Goal: Complete application form: Complete application form

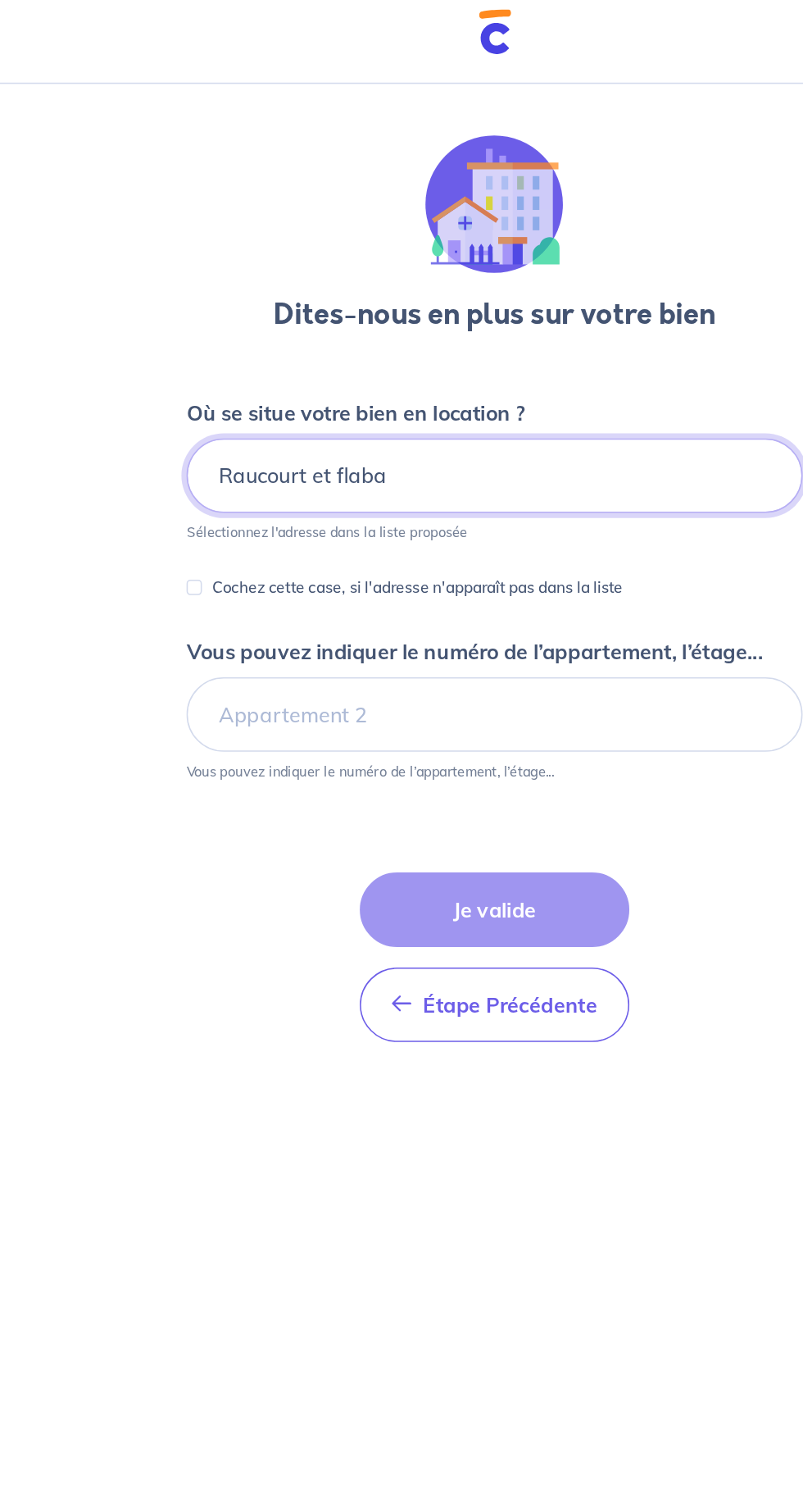
type input "Raucourt et flaba"
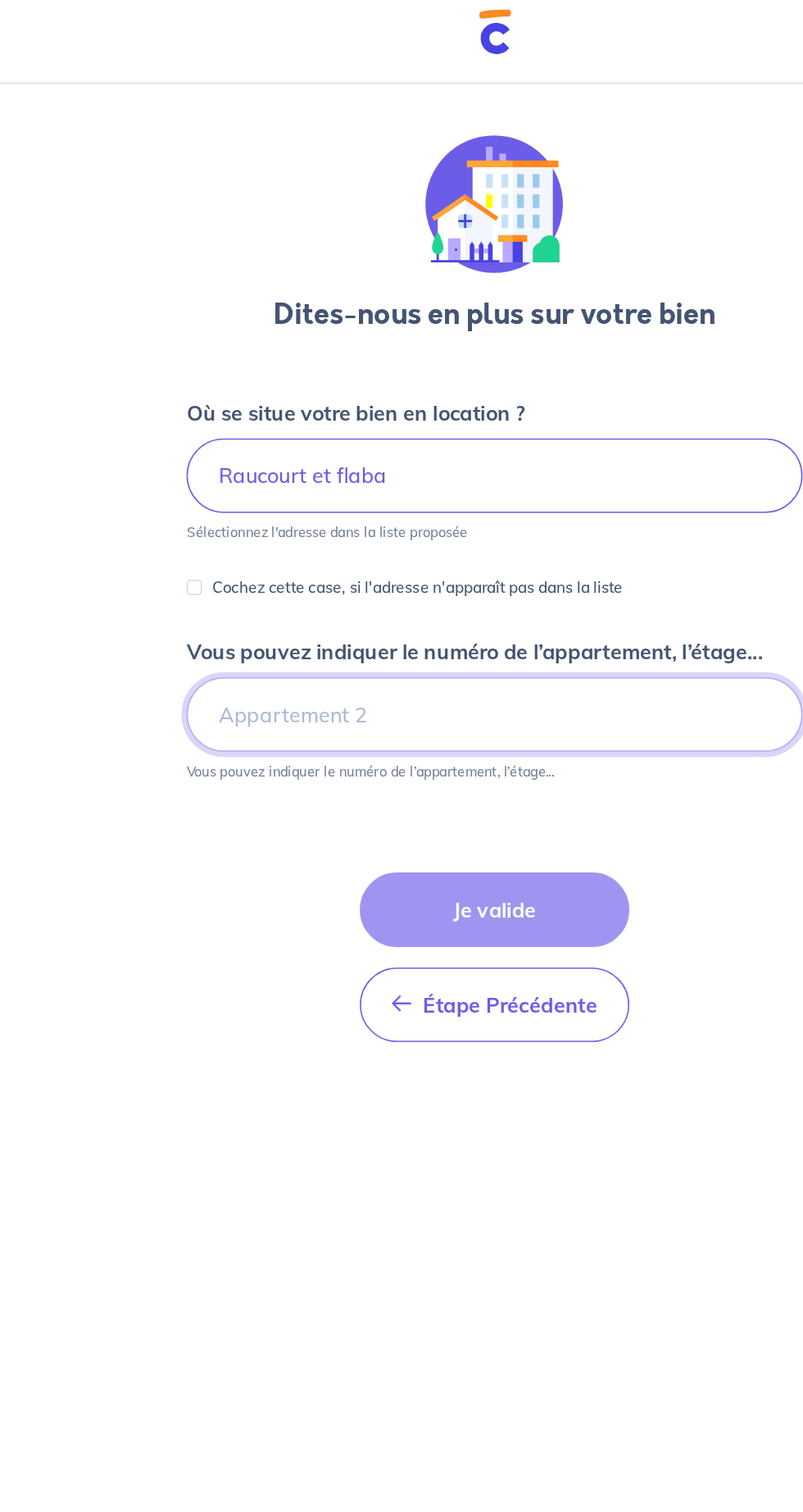
click at [512, 466] on input "Vous pouvez indiquer le numéro de l’appartement, l’étage..." at bounding box center [402, 468] width 393 height 48
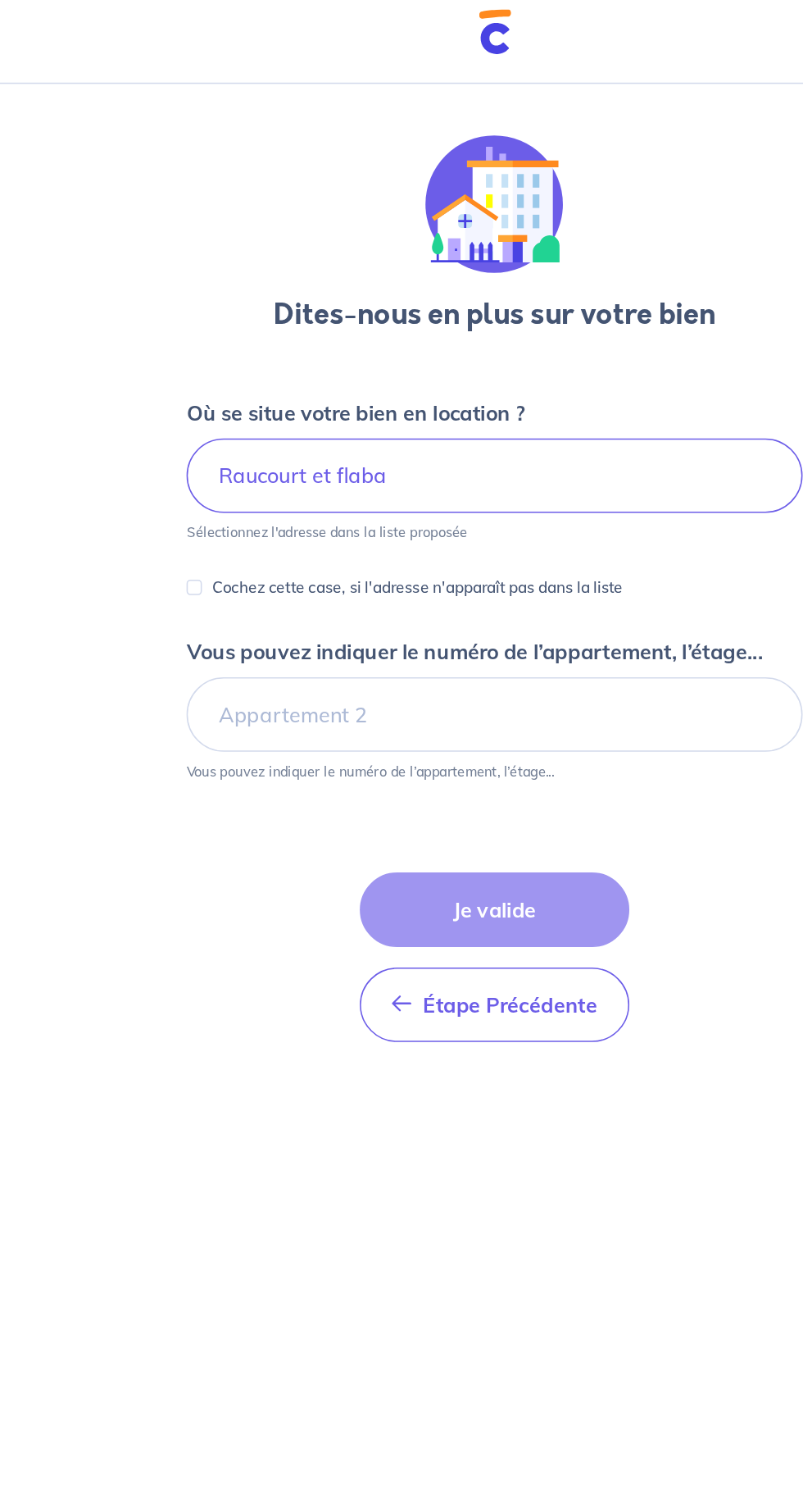
click at [222, 387] on p "Cochez cette case, si l'adresse n'apparaît pas dans la liste" at bounding box center [352, 387] width 262 height 20
click at [215, 387] on input "Cochez cette case, si l'adresse n'apparaît pas dans la liste" at bounding box center [210, 387] width 10 height 10
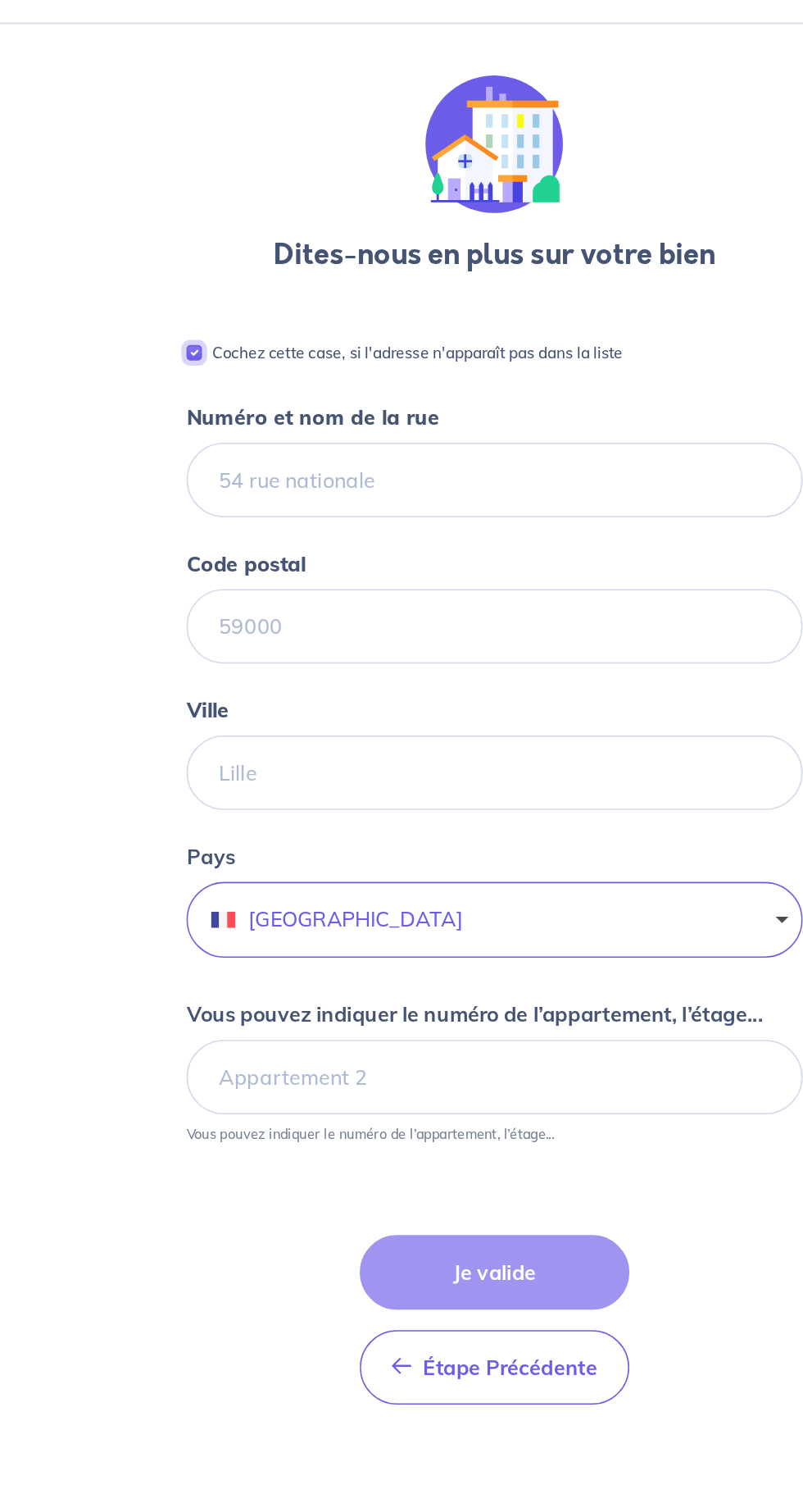
click at [210, 277] on input "Cochez cette case, si l'adresse n'apparaît pas dans la liste" at bounding box center [210, 275] width 10 height 10
checkbox input "false"
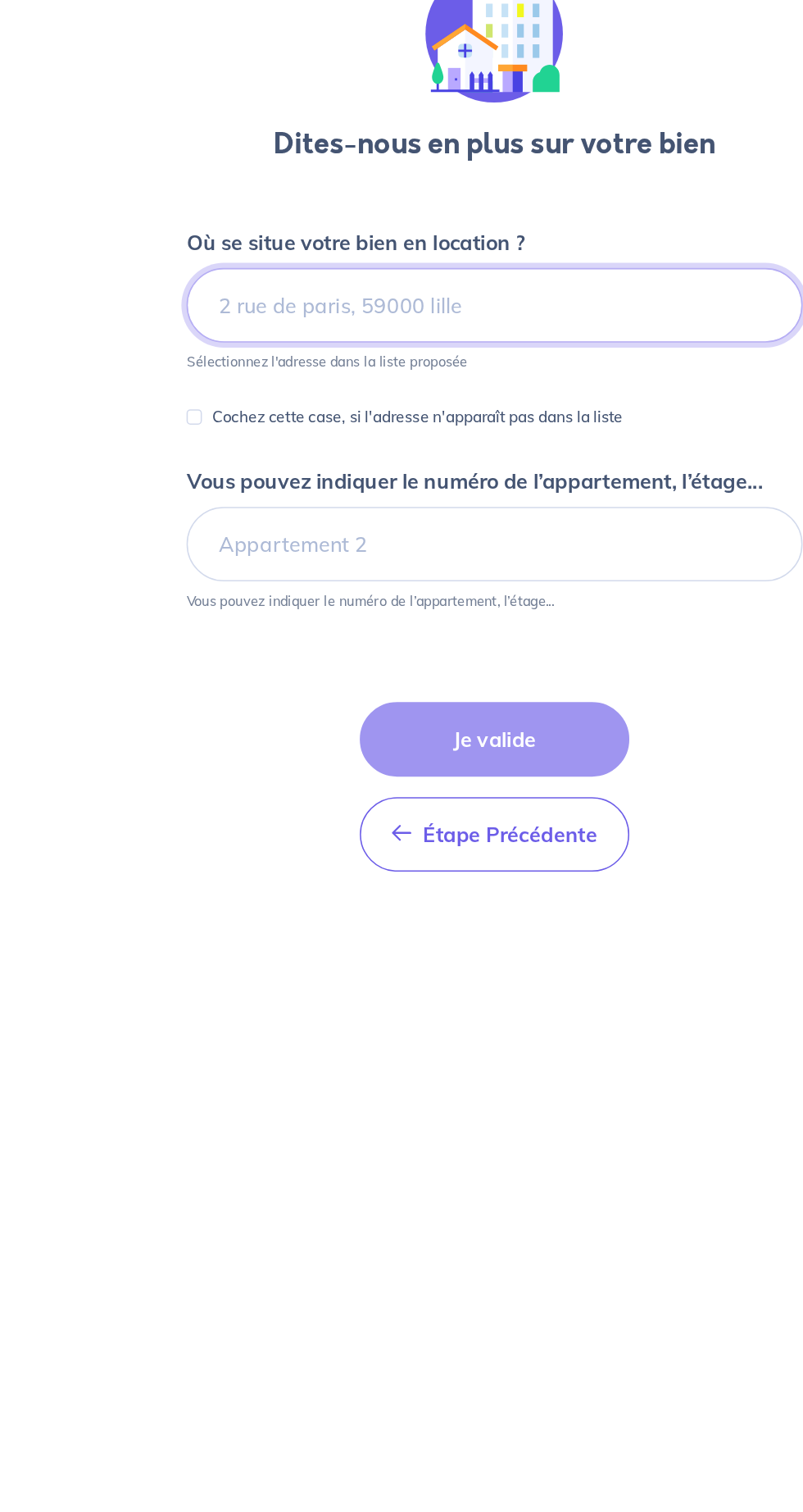
click at [244, 317] on input at bounding box center [402, 315] width 393 height 48
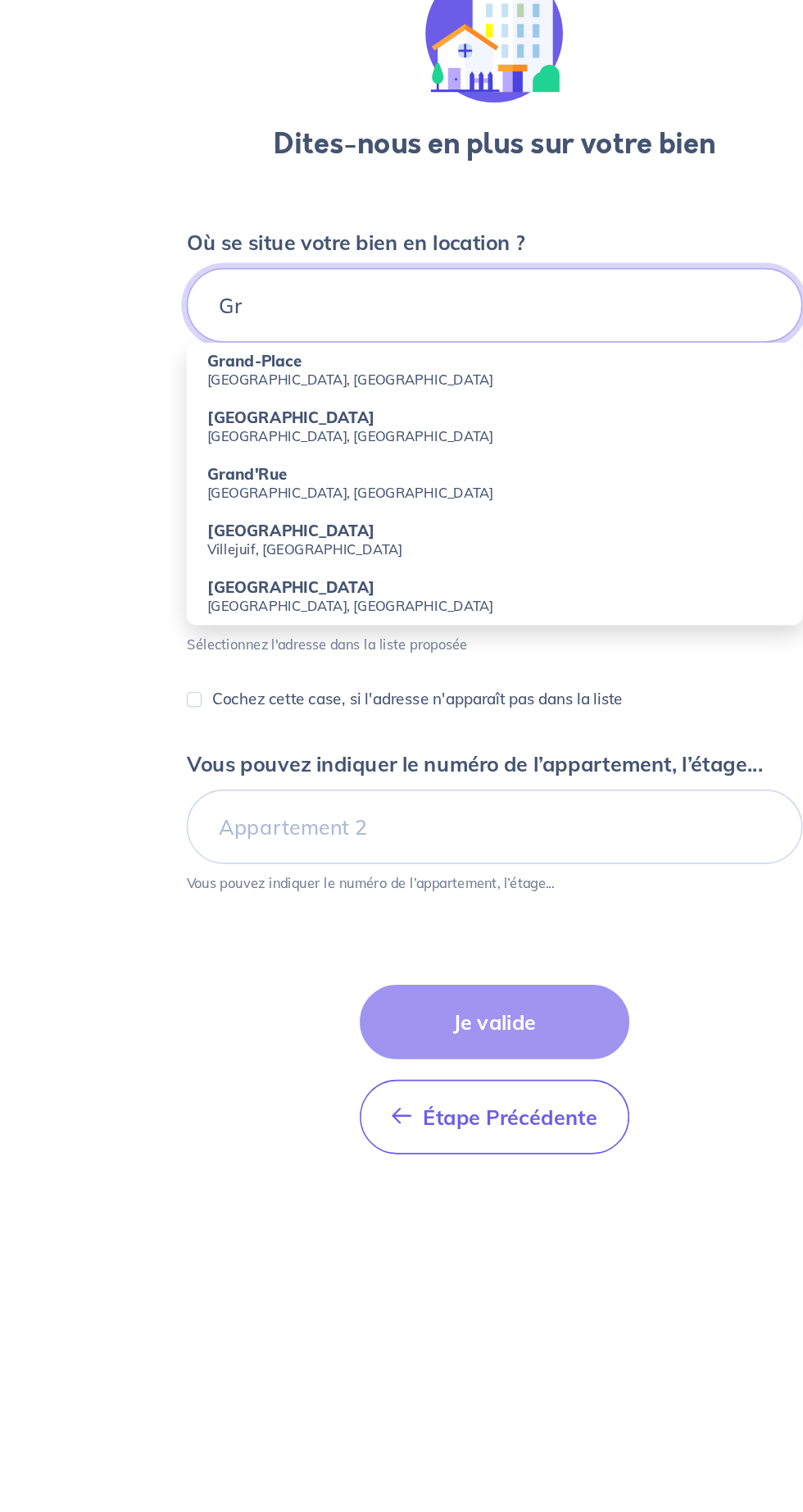
type input "G"
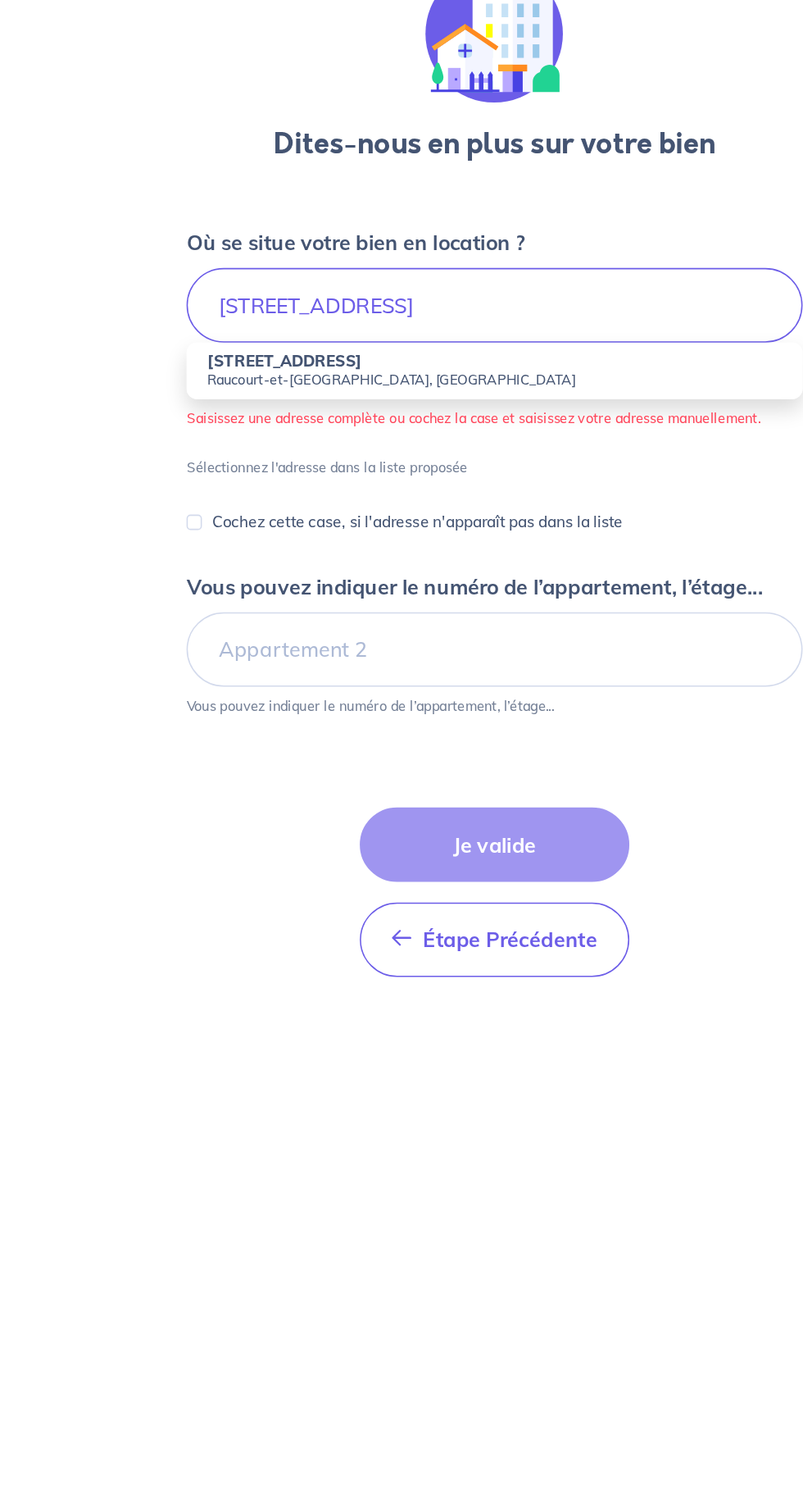
click at [253, 349] on strong "[STREET_ADDRESS]" at bounding box center [268, 351] width 99 height 12
type input "[STREET_ADDRESS]"
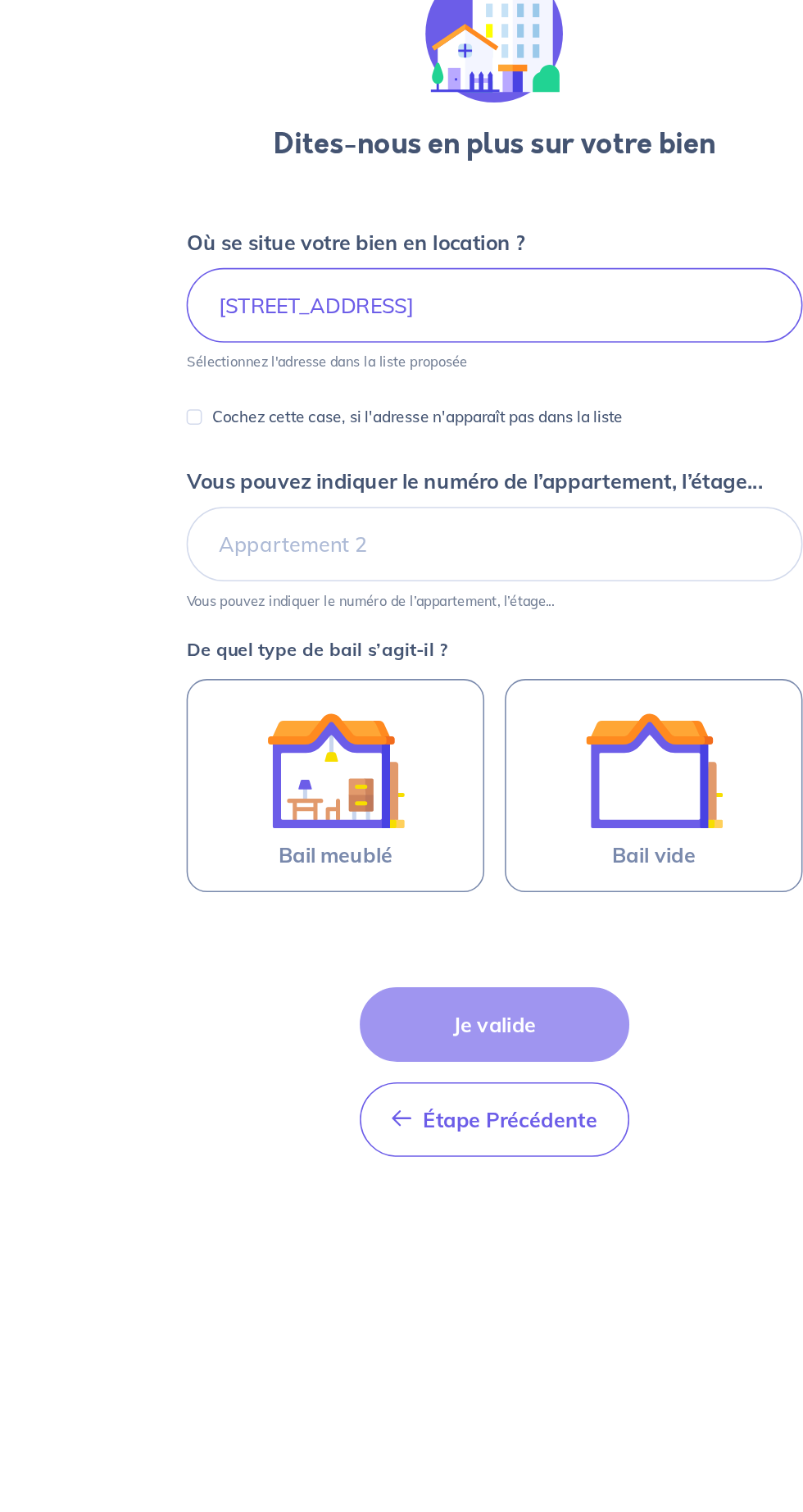
click at [549, 652] on label "Bail vide" at bounding box center [503, 623] width 190 height 136
click at [0, 0] on input "Bail vide" at bounding box center [0, 0] width 0 height 0
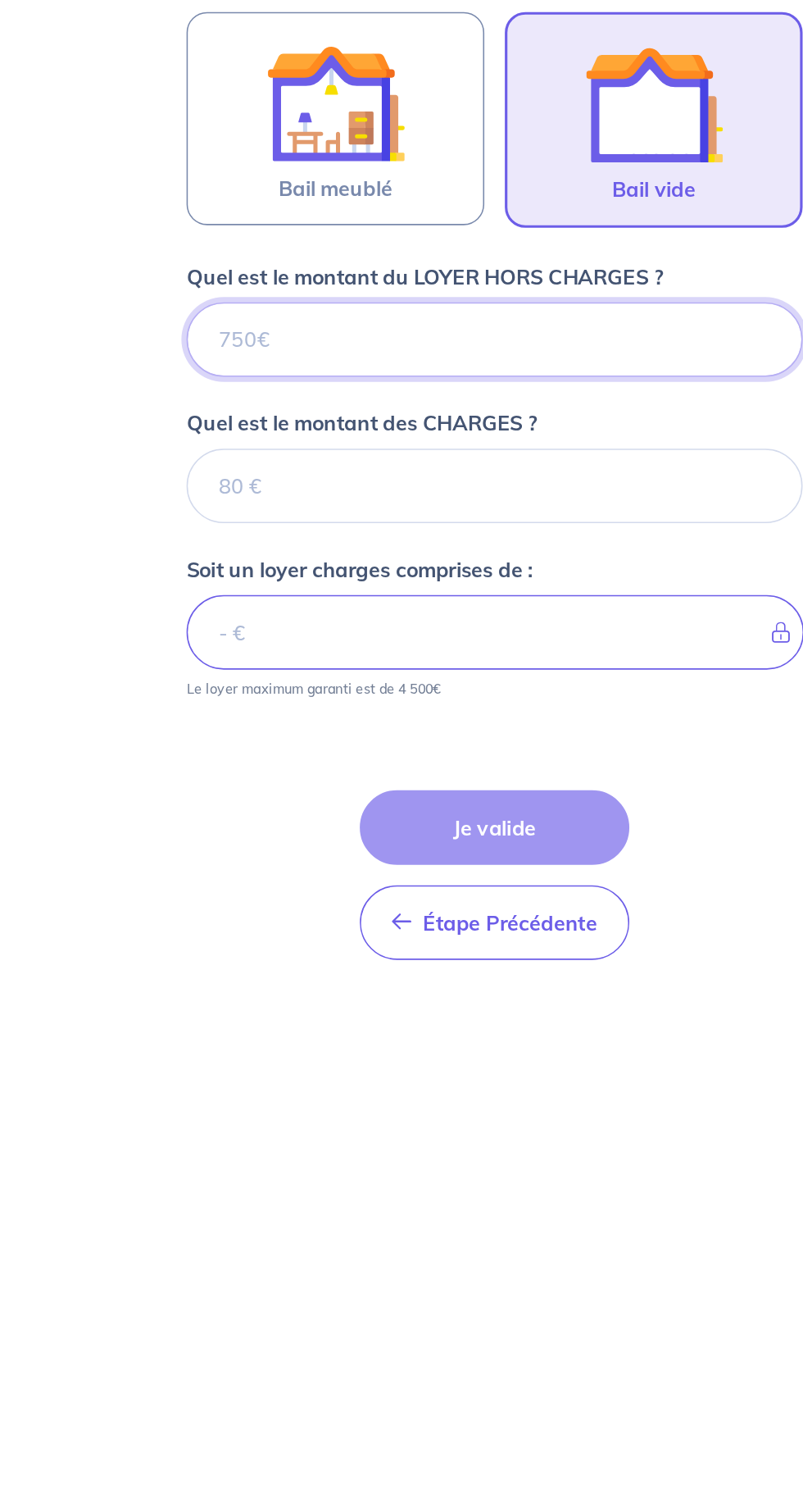
scroll to position [80, 0]
type input "2"
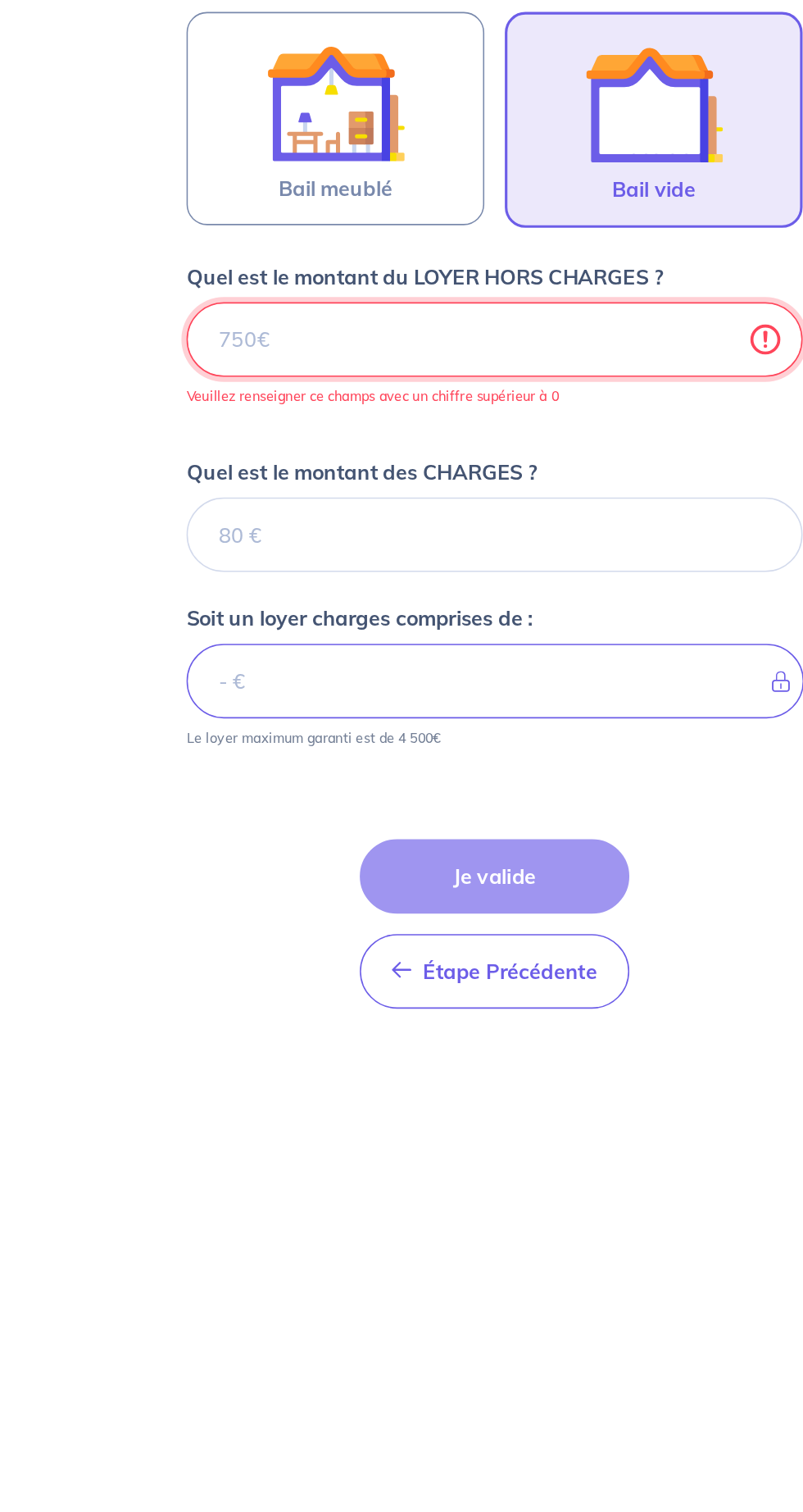
type input "7"
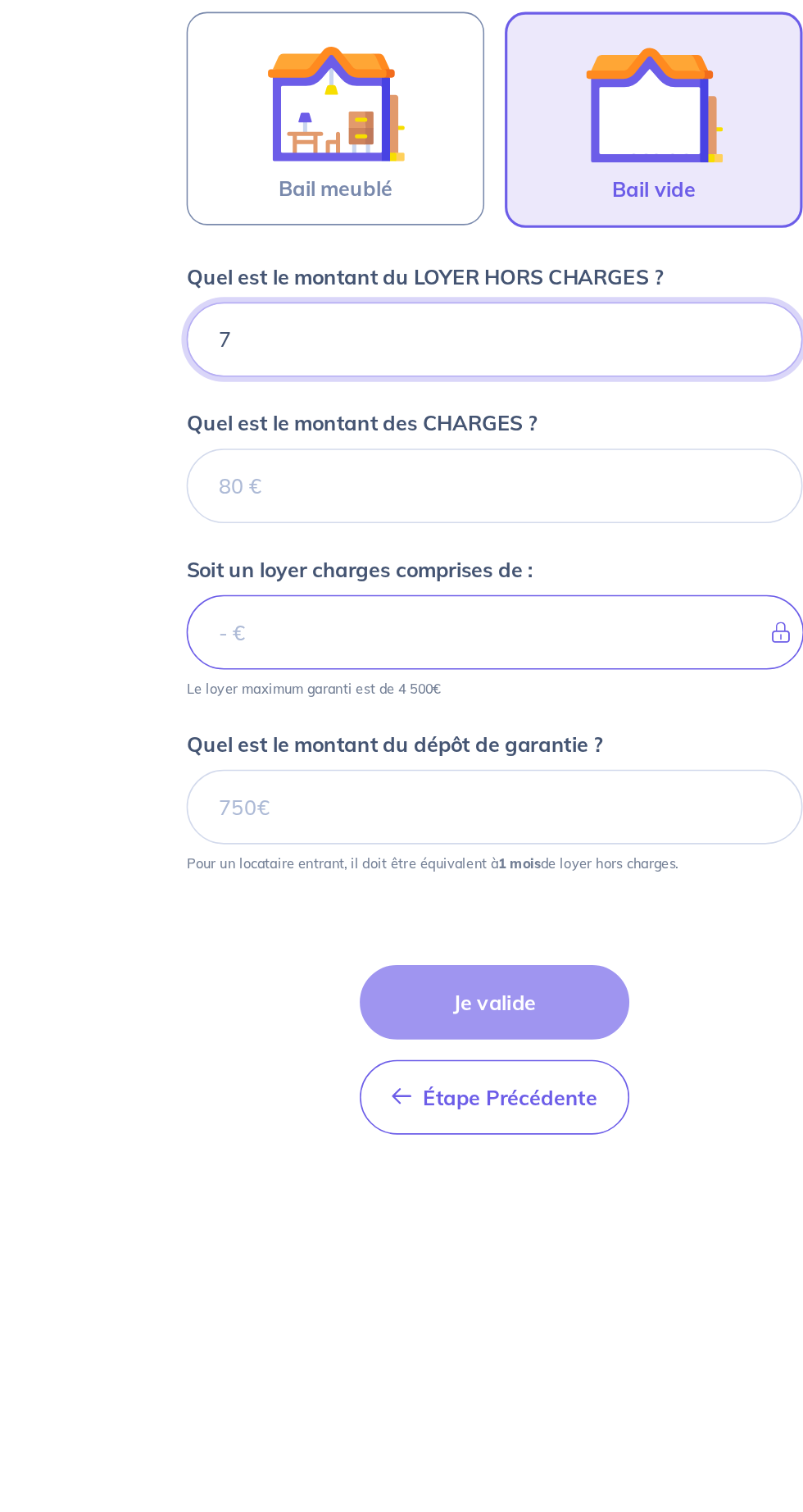
type input "72"
type input "725"
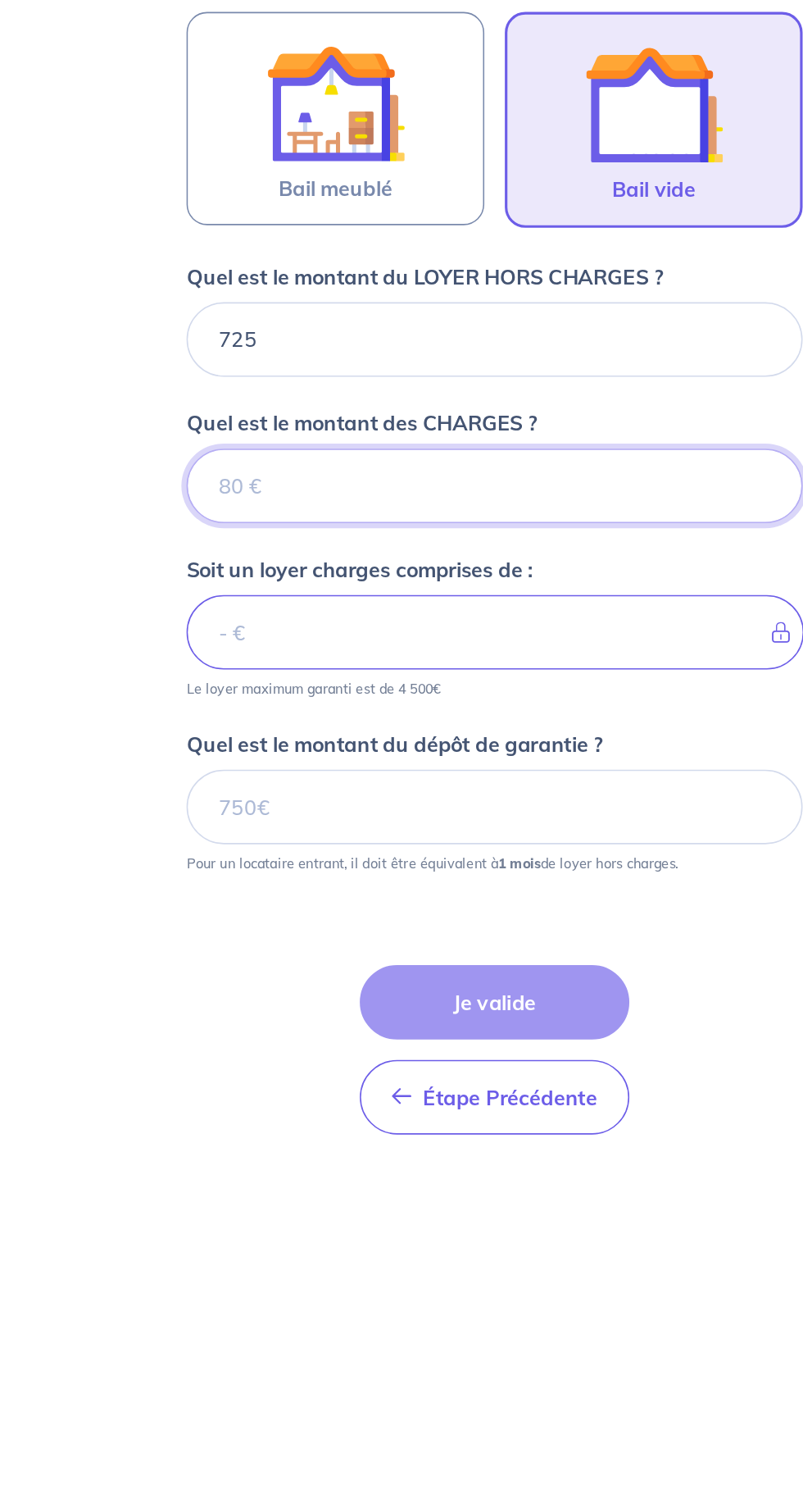
click at [250, 833] on input "Quel est le montant des CHARGES ?" at bounding box center [402, 857] width 393 height 48
type input "25"
type input "750"
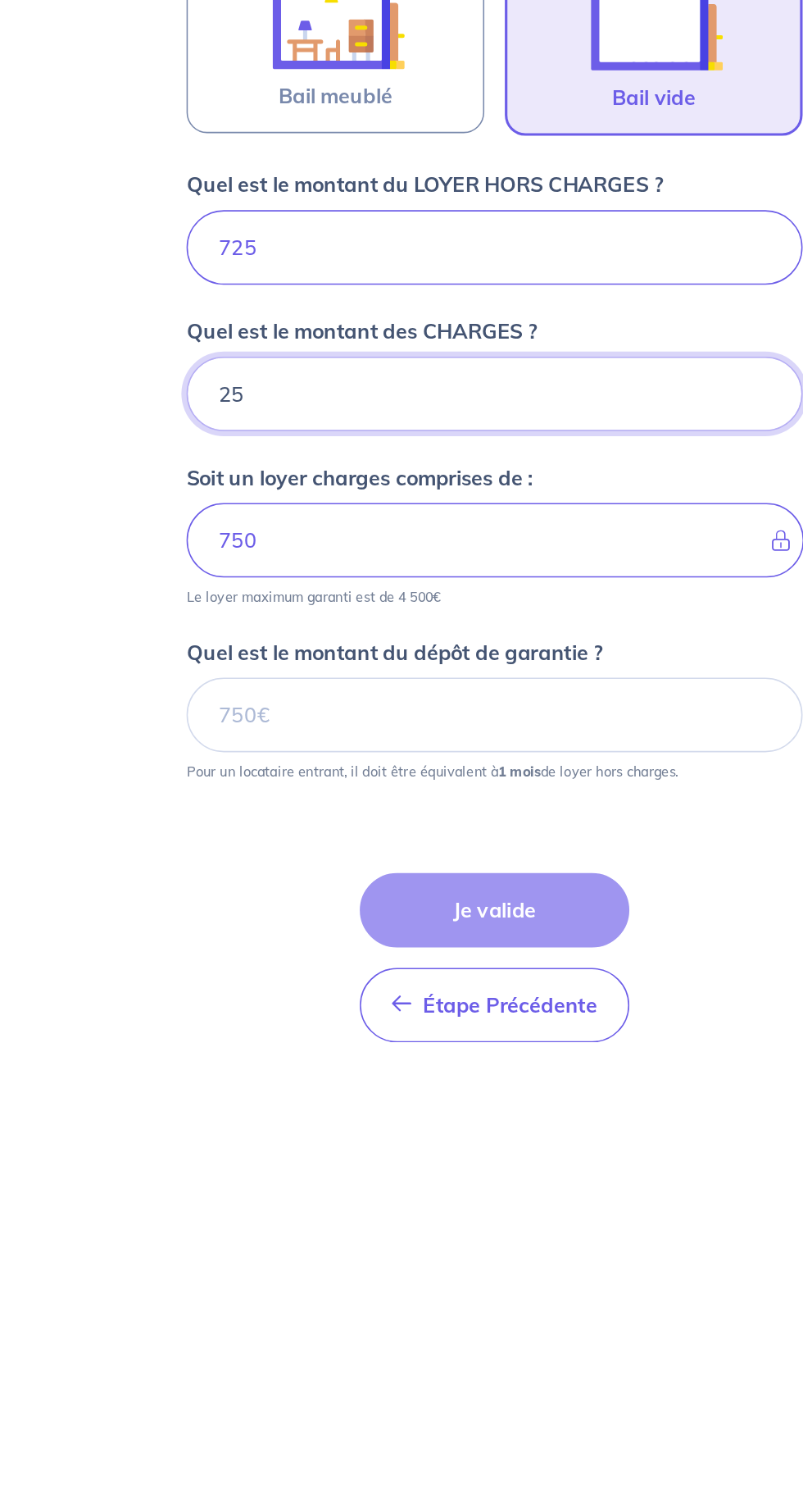
type input "25"
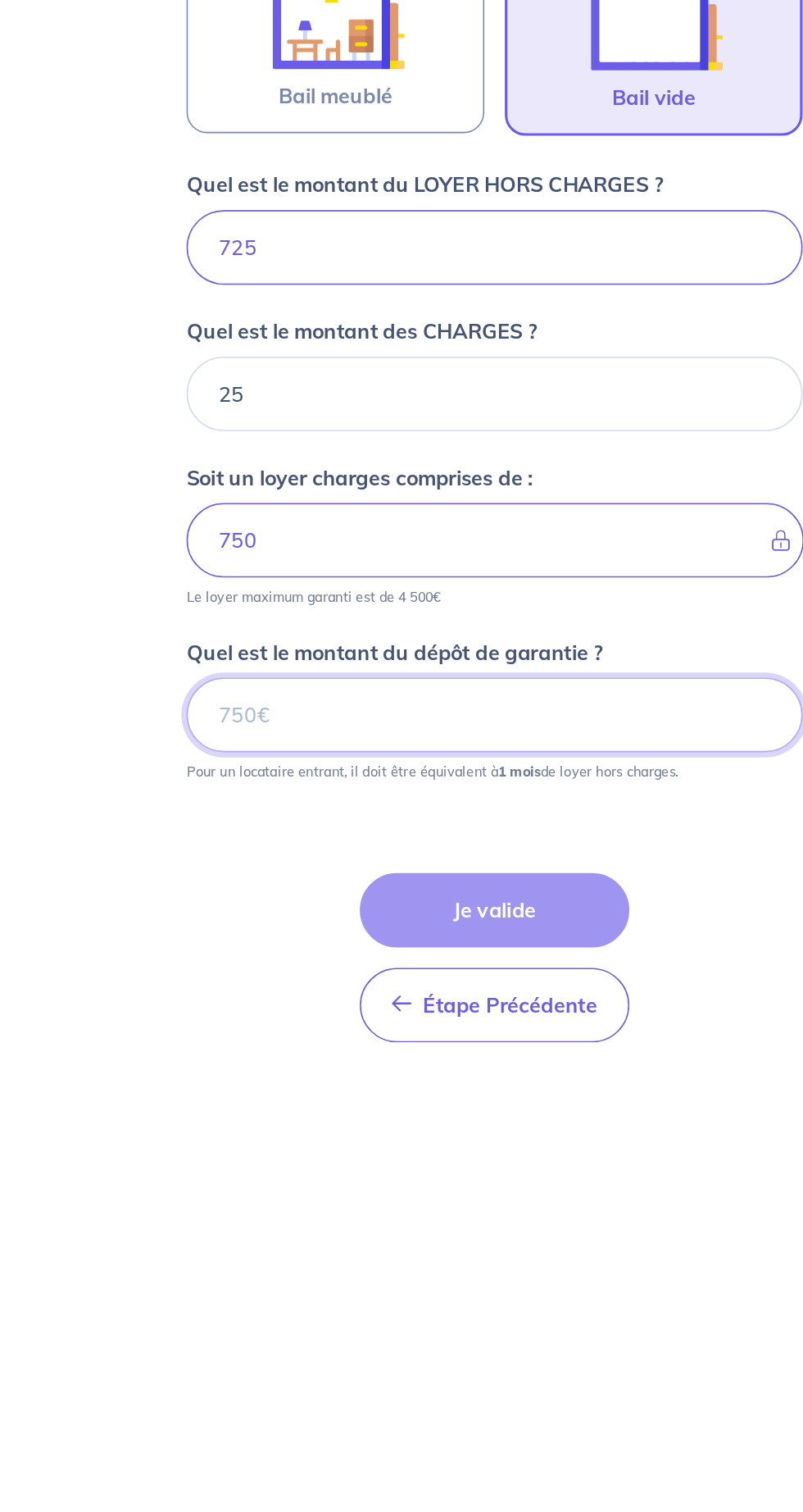
click at [241, 1038] on input "Quel est le montant du dépôt de garantie ?" at bounding box center [402, 1062] width 393 height 48
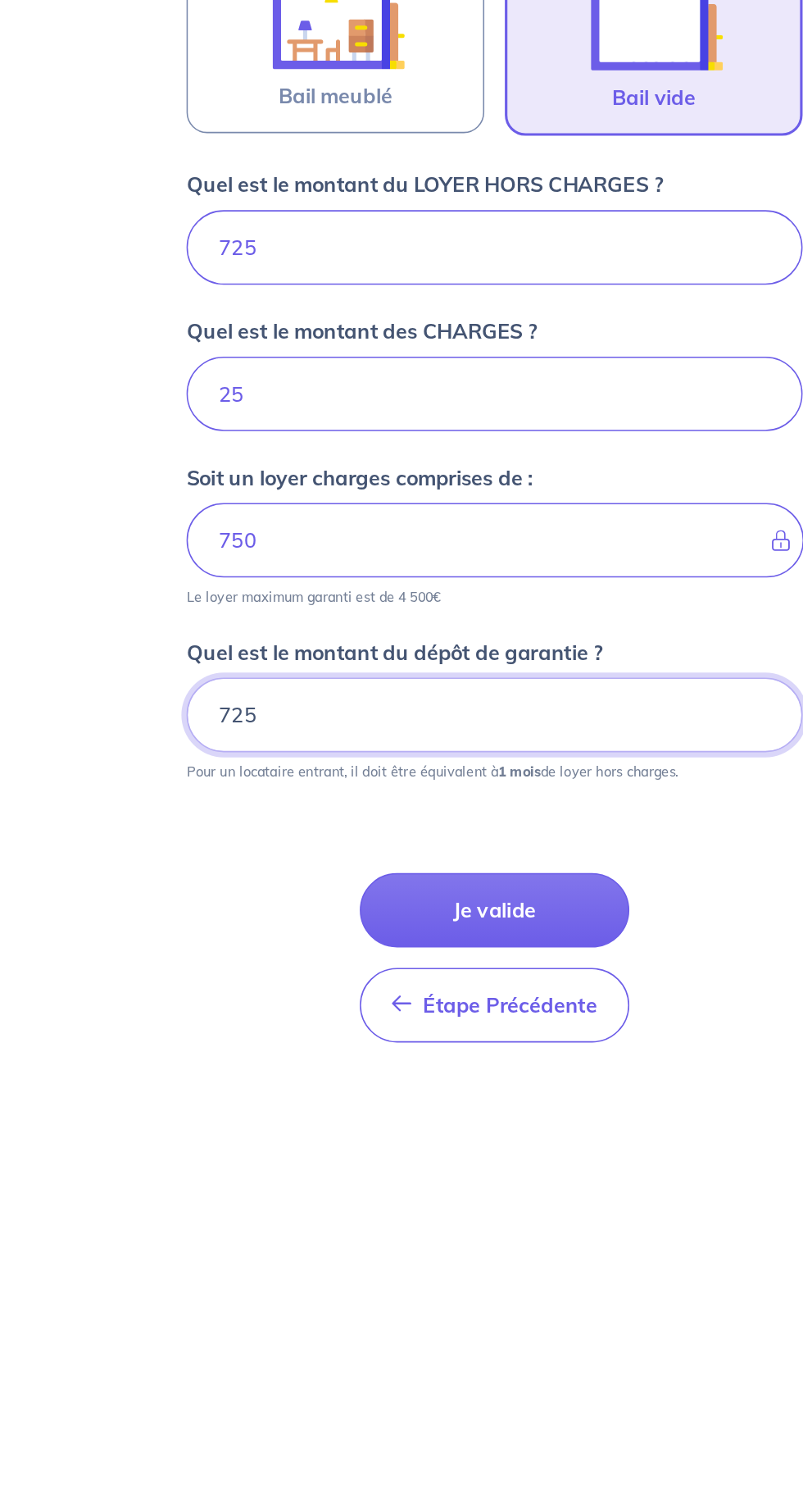
type input "725"
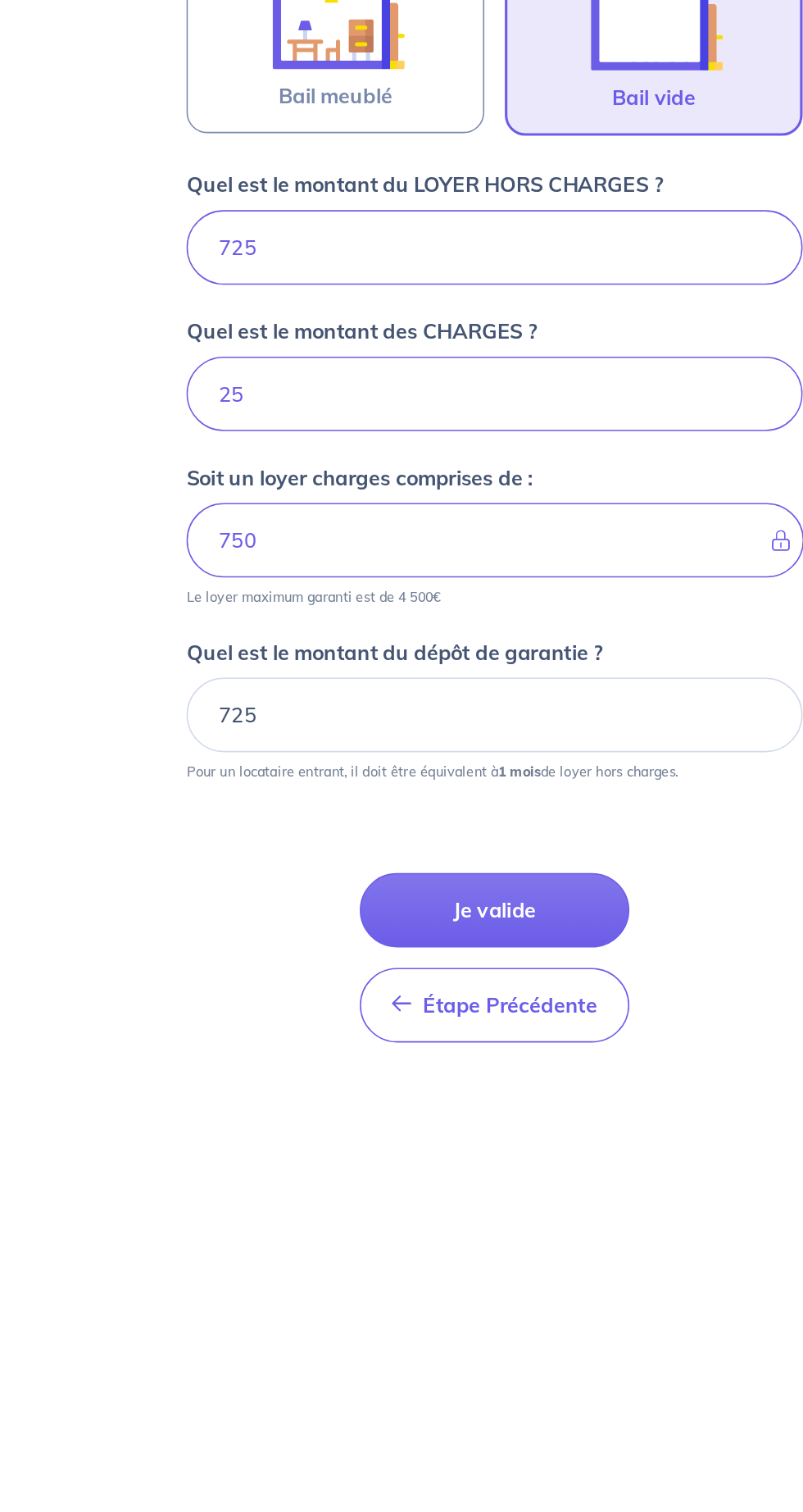
click at [320, 1163] on button "Je valide" at bounding box center [402, 1187] width 172 height 48
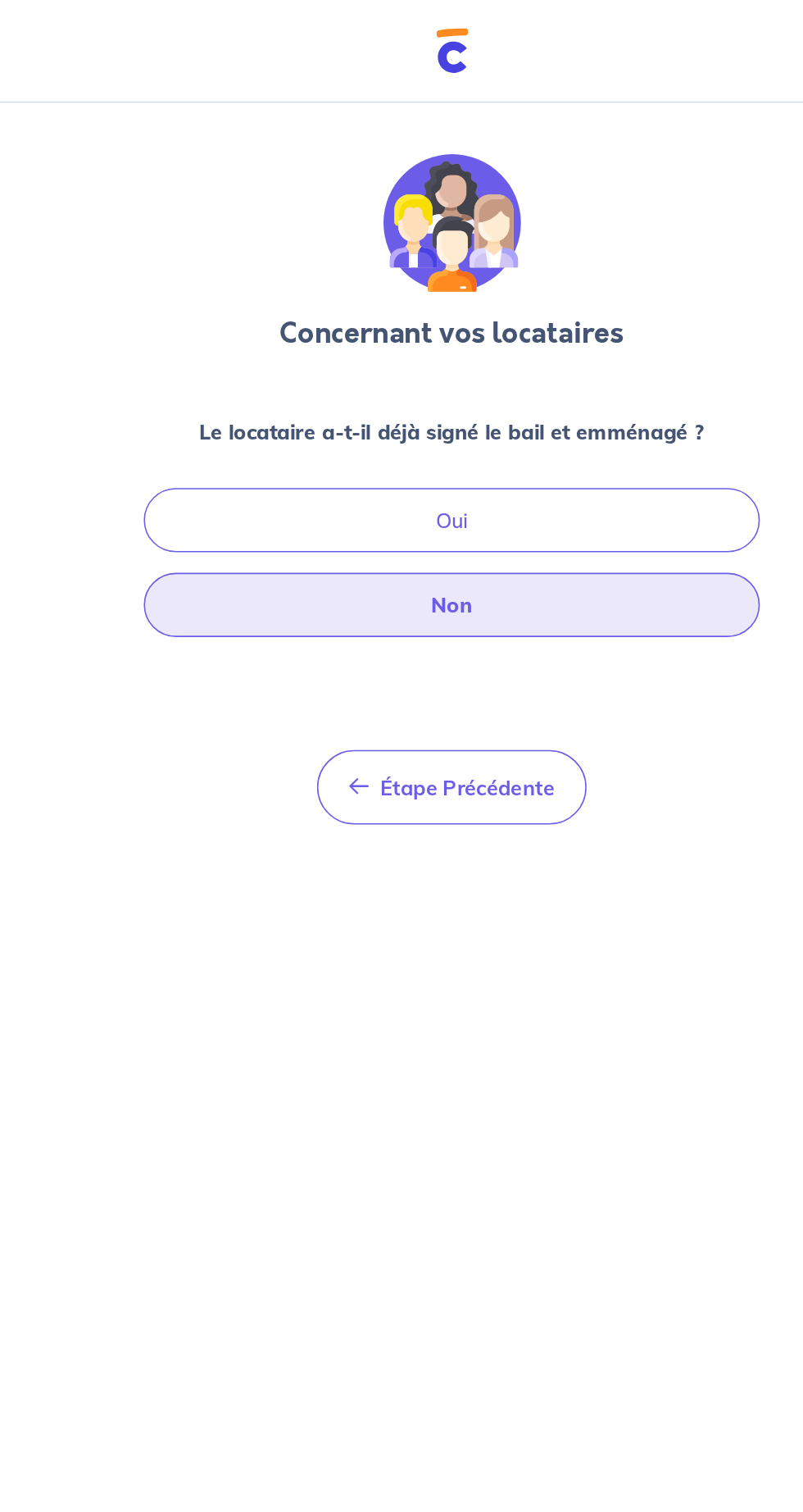
click at [559, 384] on button "Non" at bounding box center [402, 386] width 393 height 41
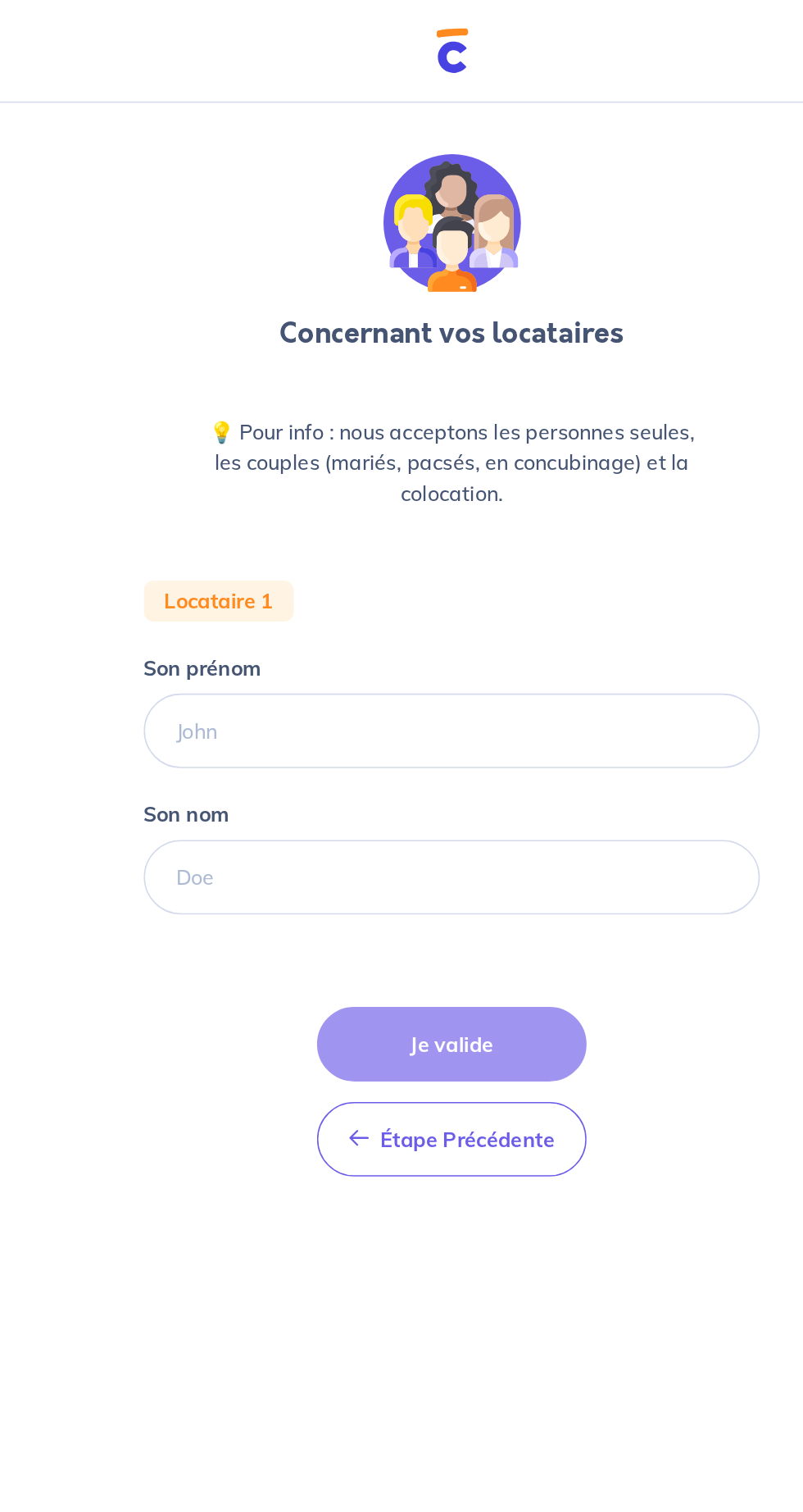
click at [484, 424] on div "Son prénom" at bounding box center [402, 453] width 393 height 74
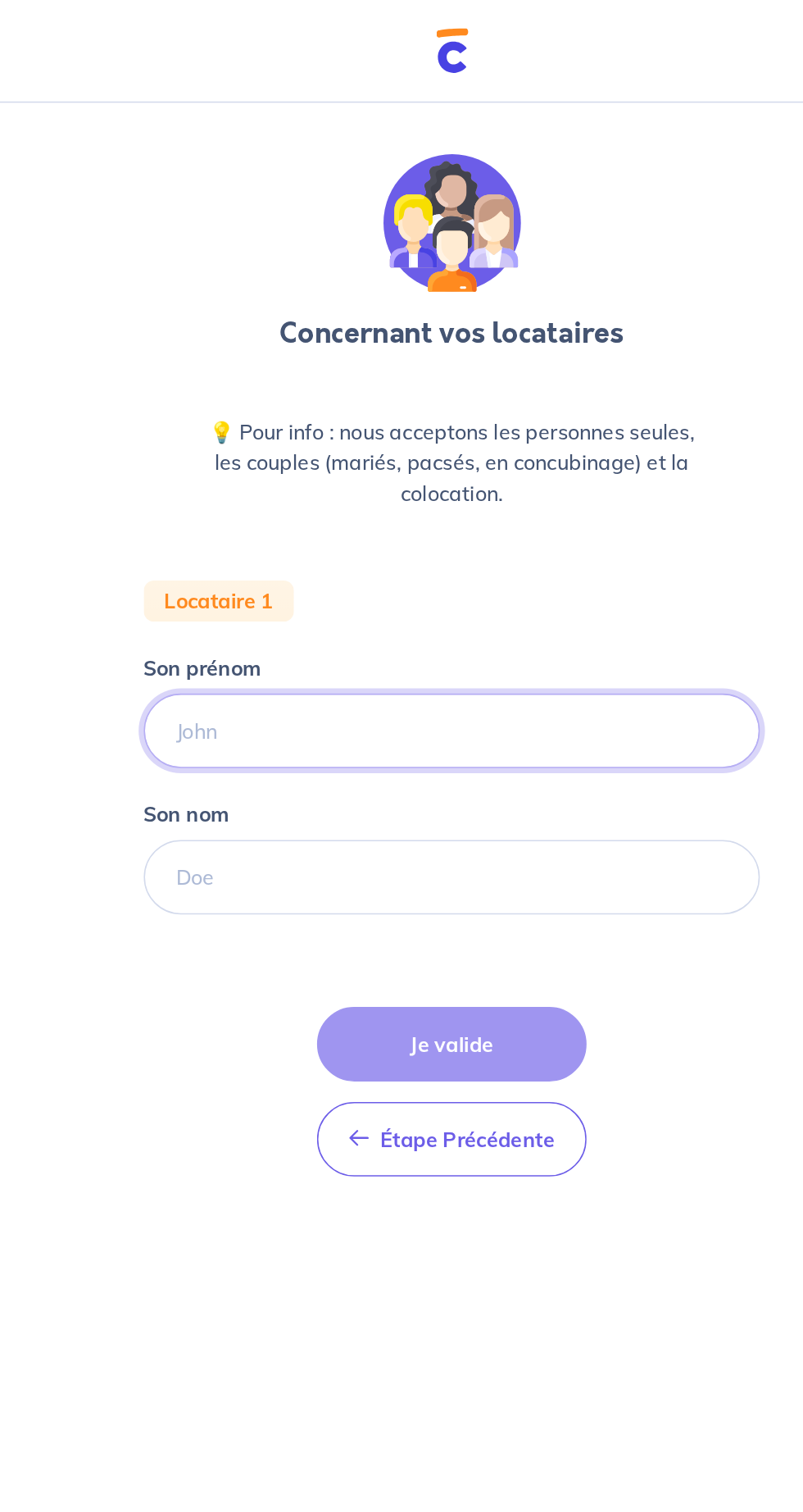
click at [475, 460] on input "Son prénom" at bounding box center [402, 466] width 393 height 48
type input "D"
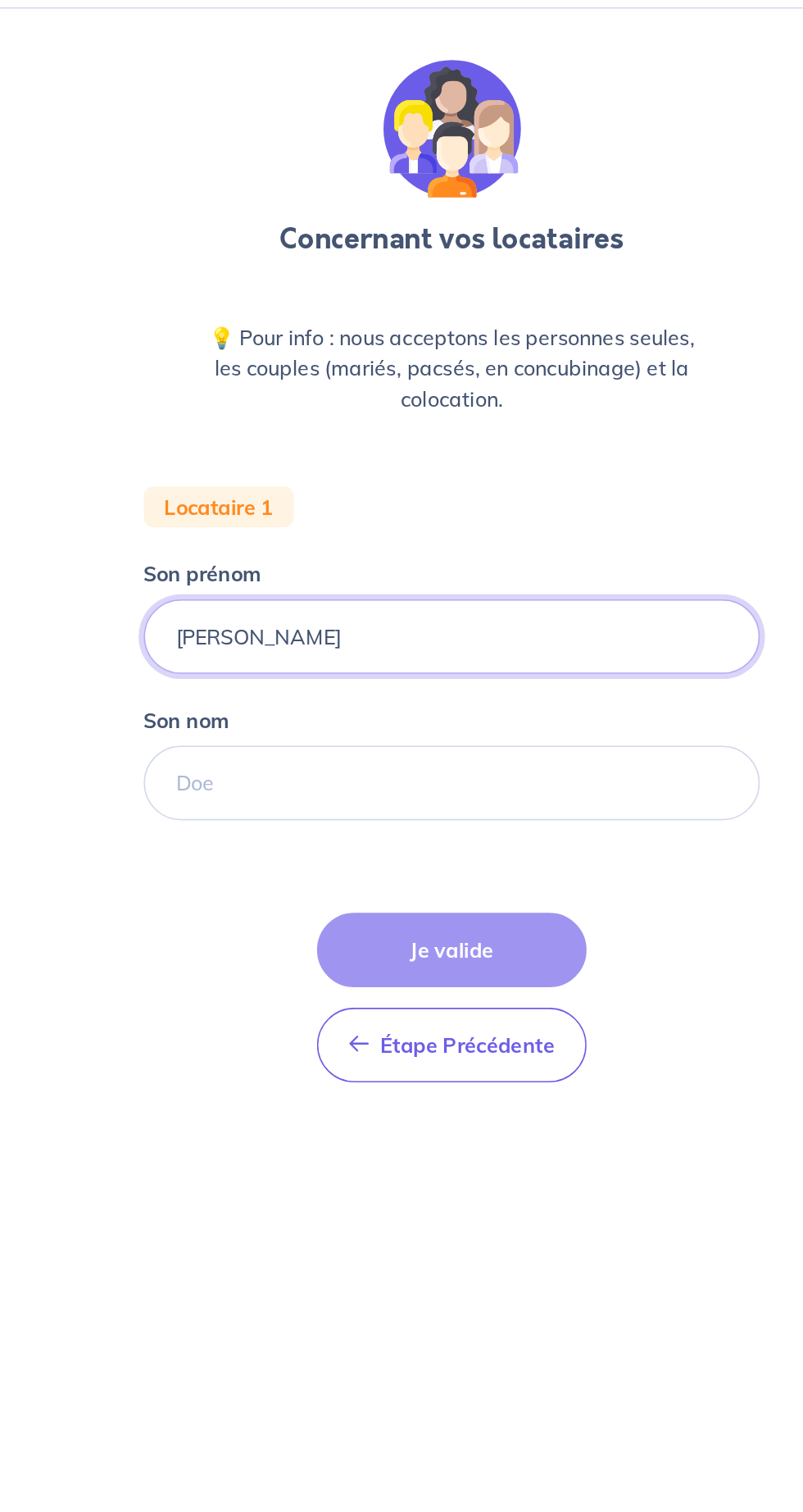
type input "[PERSON_NAME]"
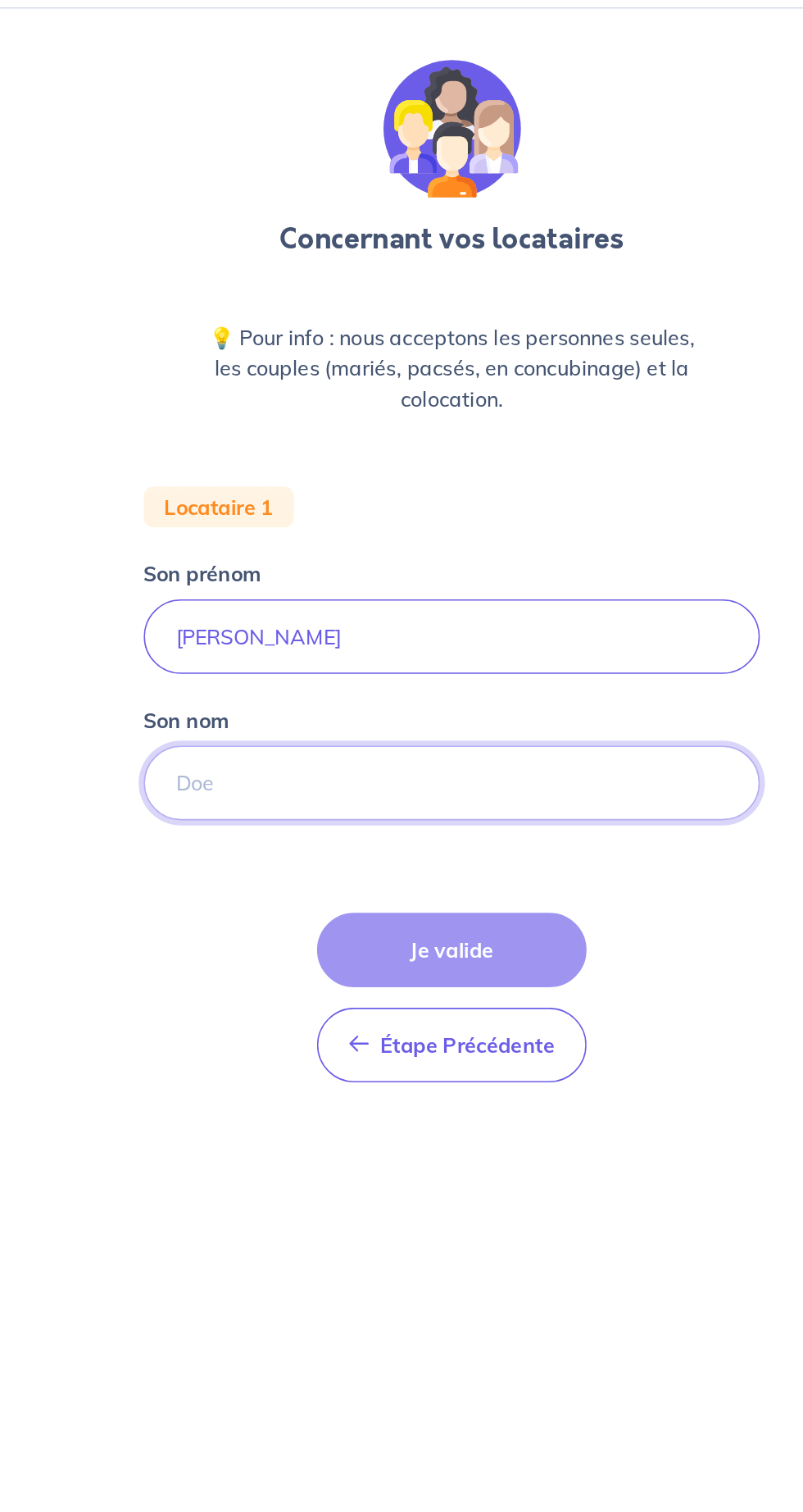
click at [498, 553] on input "Son nom" at bounding box center [402, 560] width 393 height 48
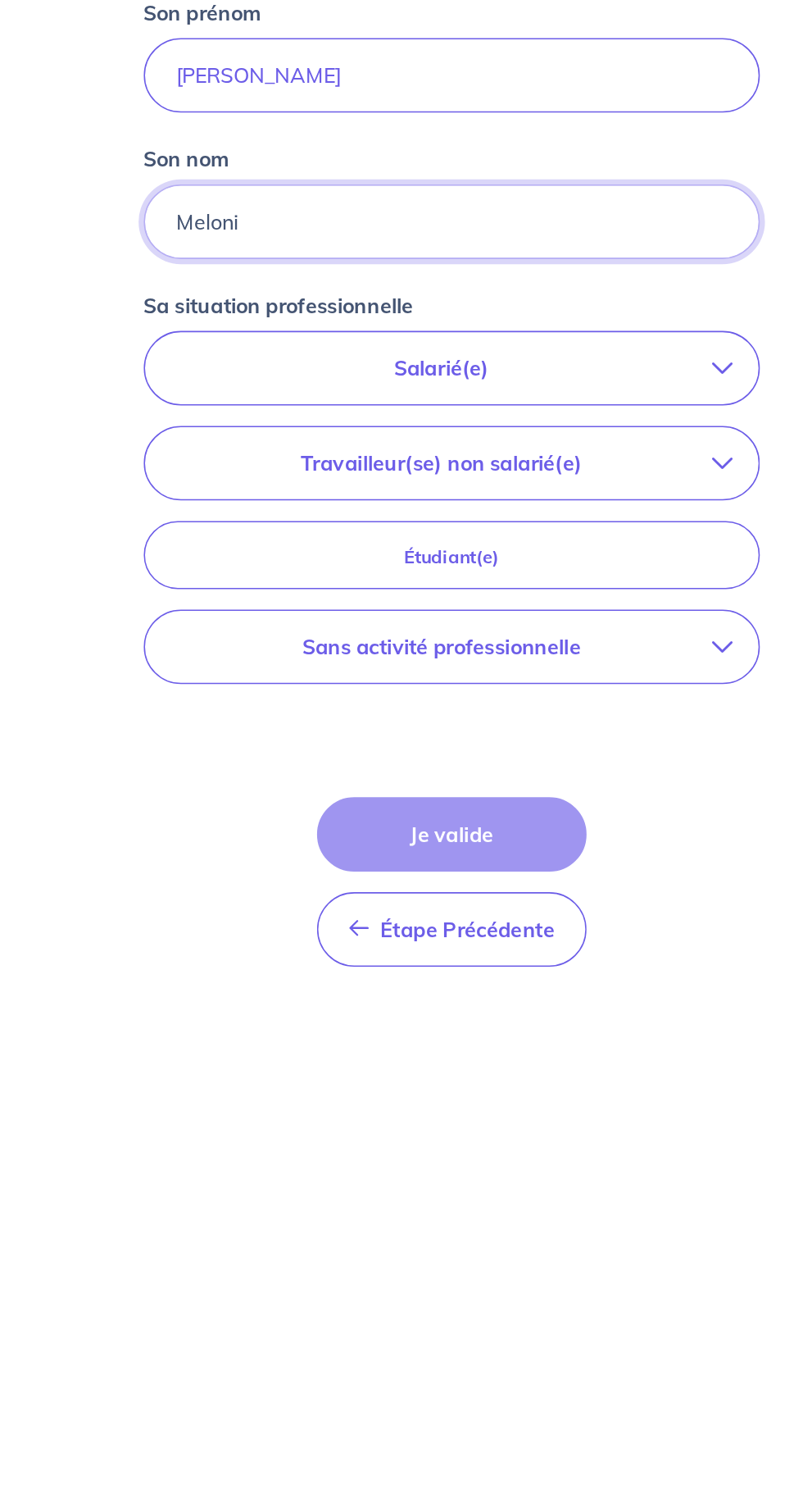
type input "Meloni"
click at [553, 673] on button "Salarié(e)" at bounding box center [402, 654] width 392 height 46
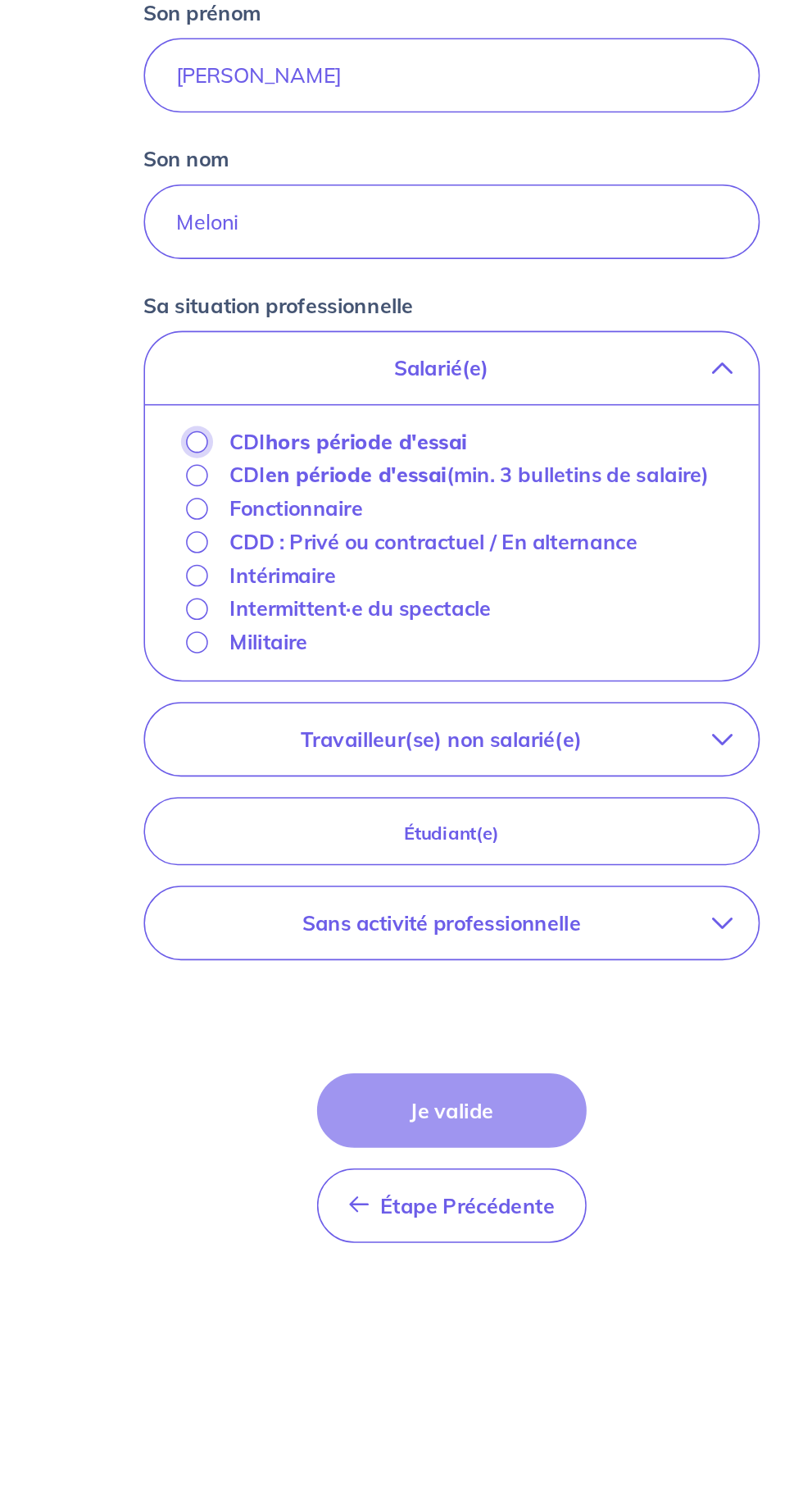
click at [234, 697] on input "CDI hors période d'essai" at bounding box center [239, 701] width 14 height 14
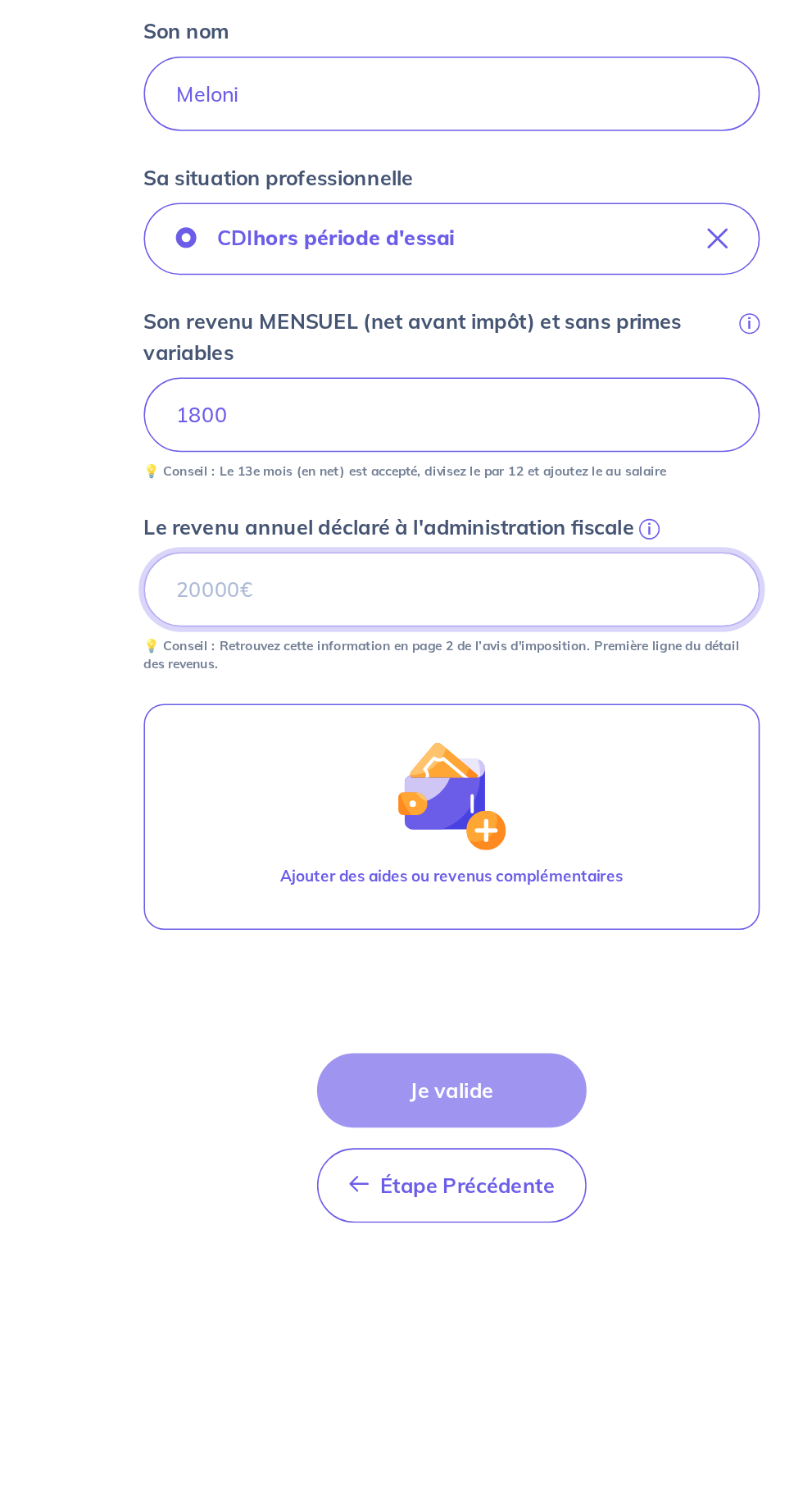
click at [534, 880] on input "Le revenu annuel déclaré à l'administration fiscale i" at bounding box center [402, 876] width 393 height 48
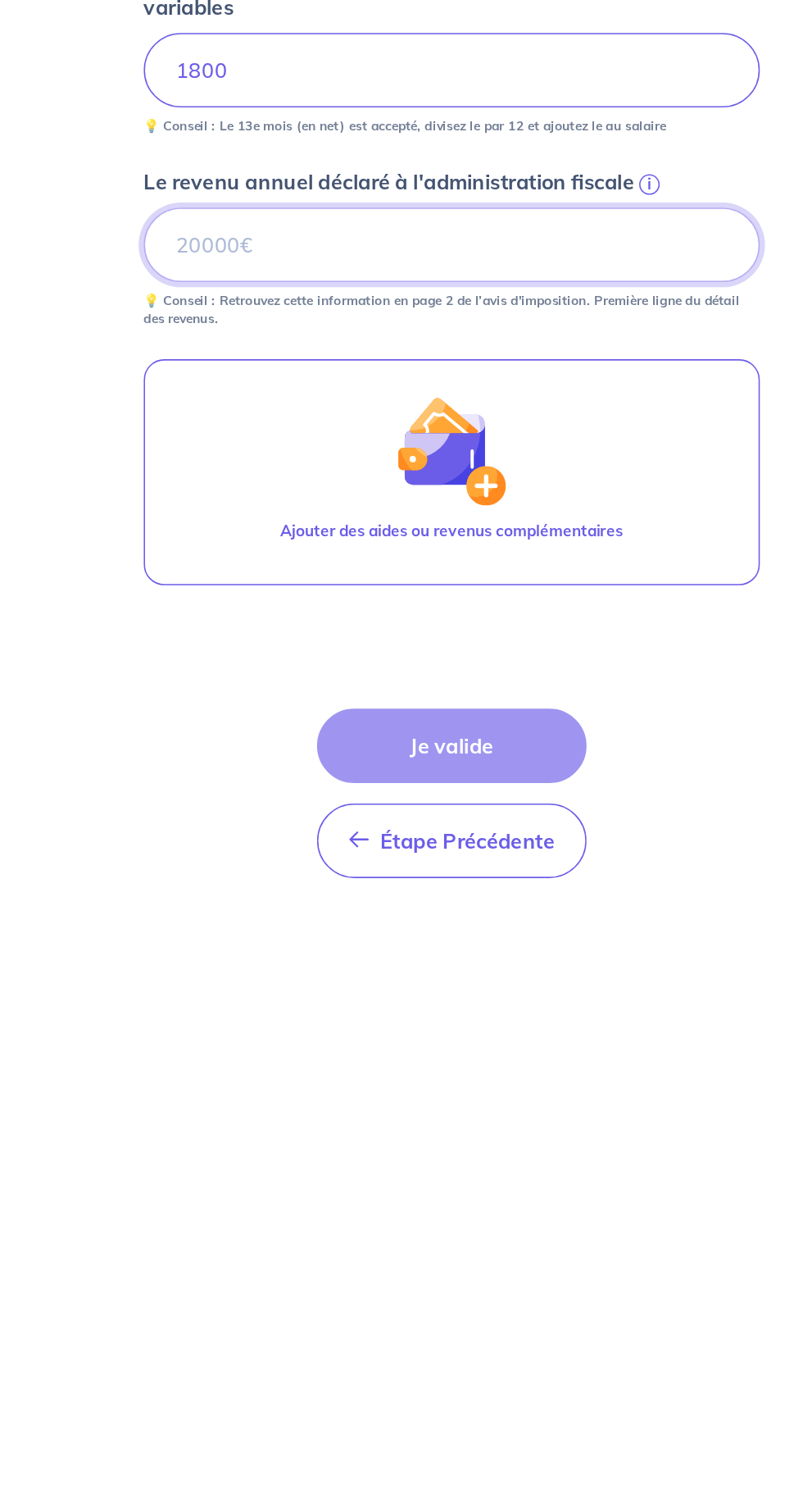
scroll to position [39, 0]
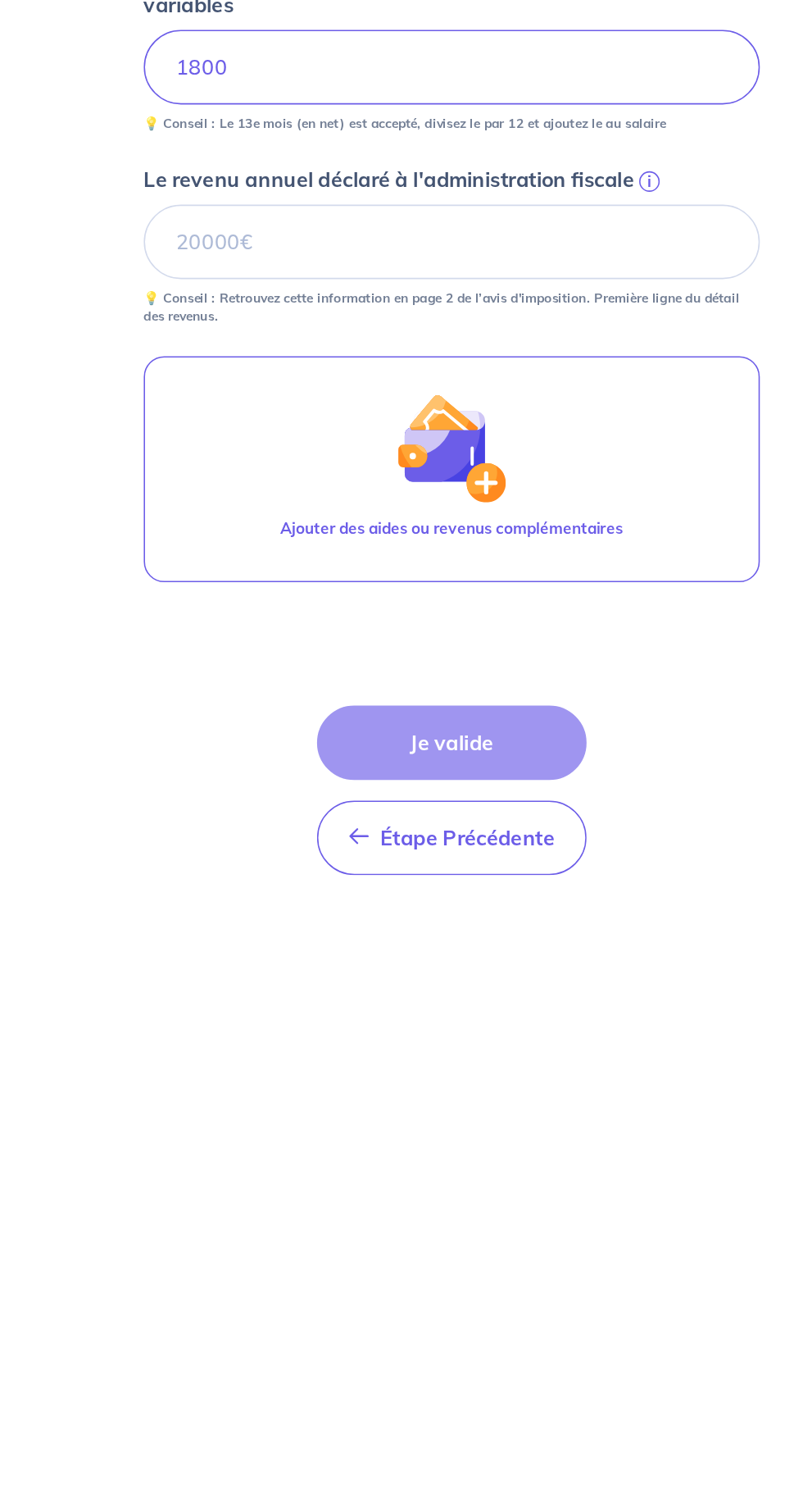
click at [431, 988] on img "button" at bounding box center [402, 1008] width 71 height 71
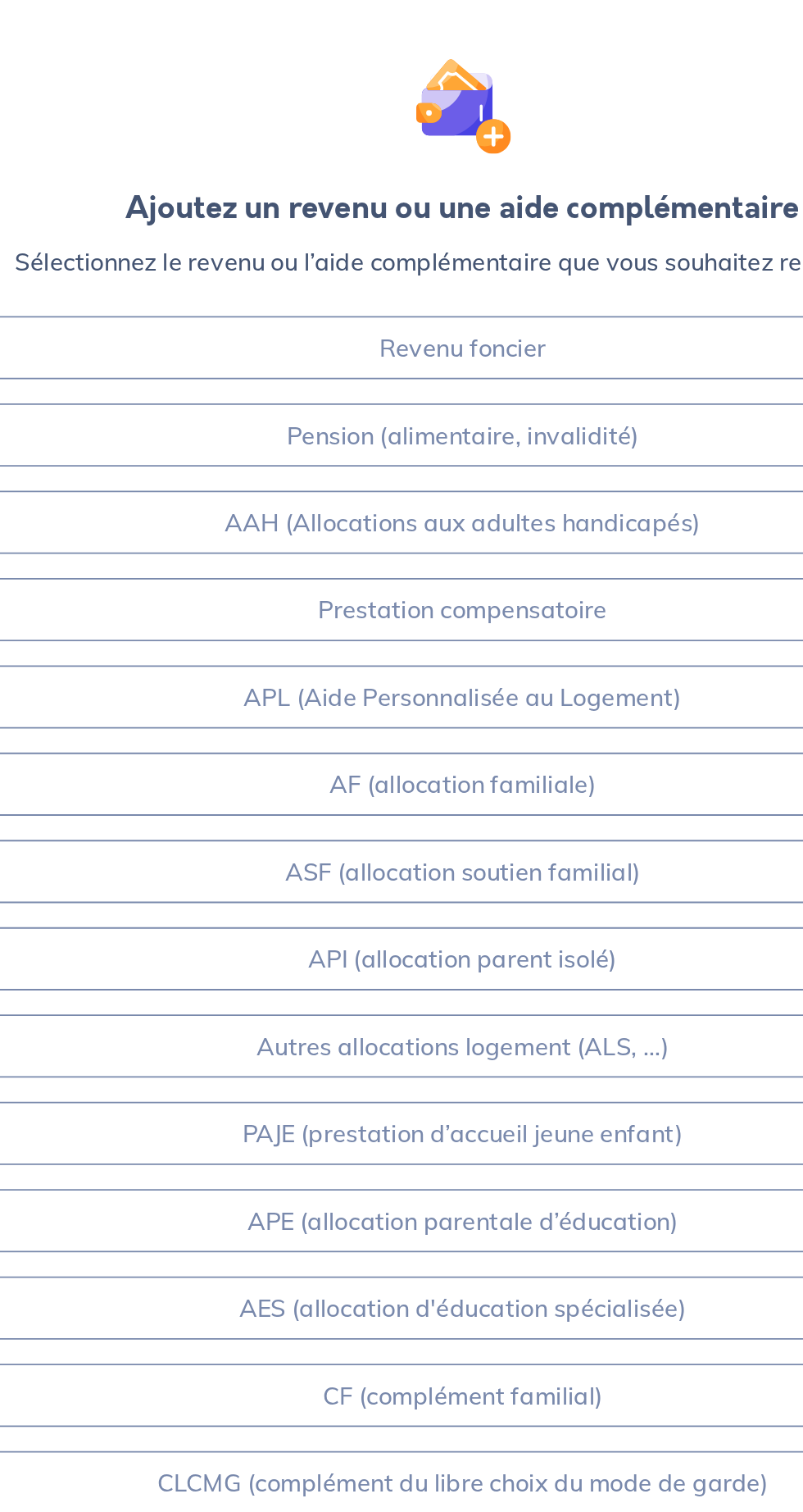
click at [524, 179] on link "Revenu foncier" at bounding box center [402, 190] width 669 height 34
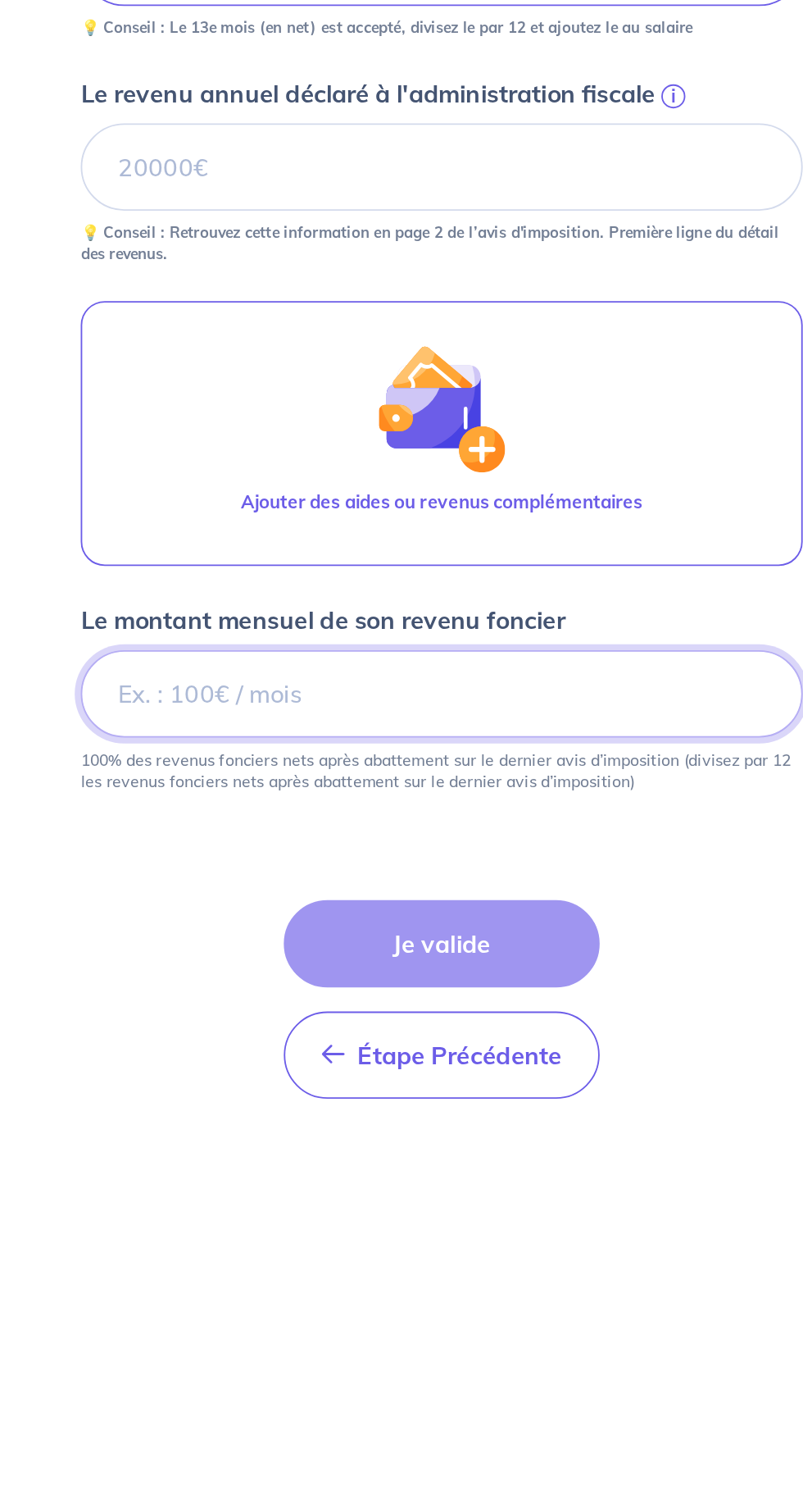
scroll to position [80, 0]
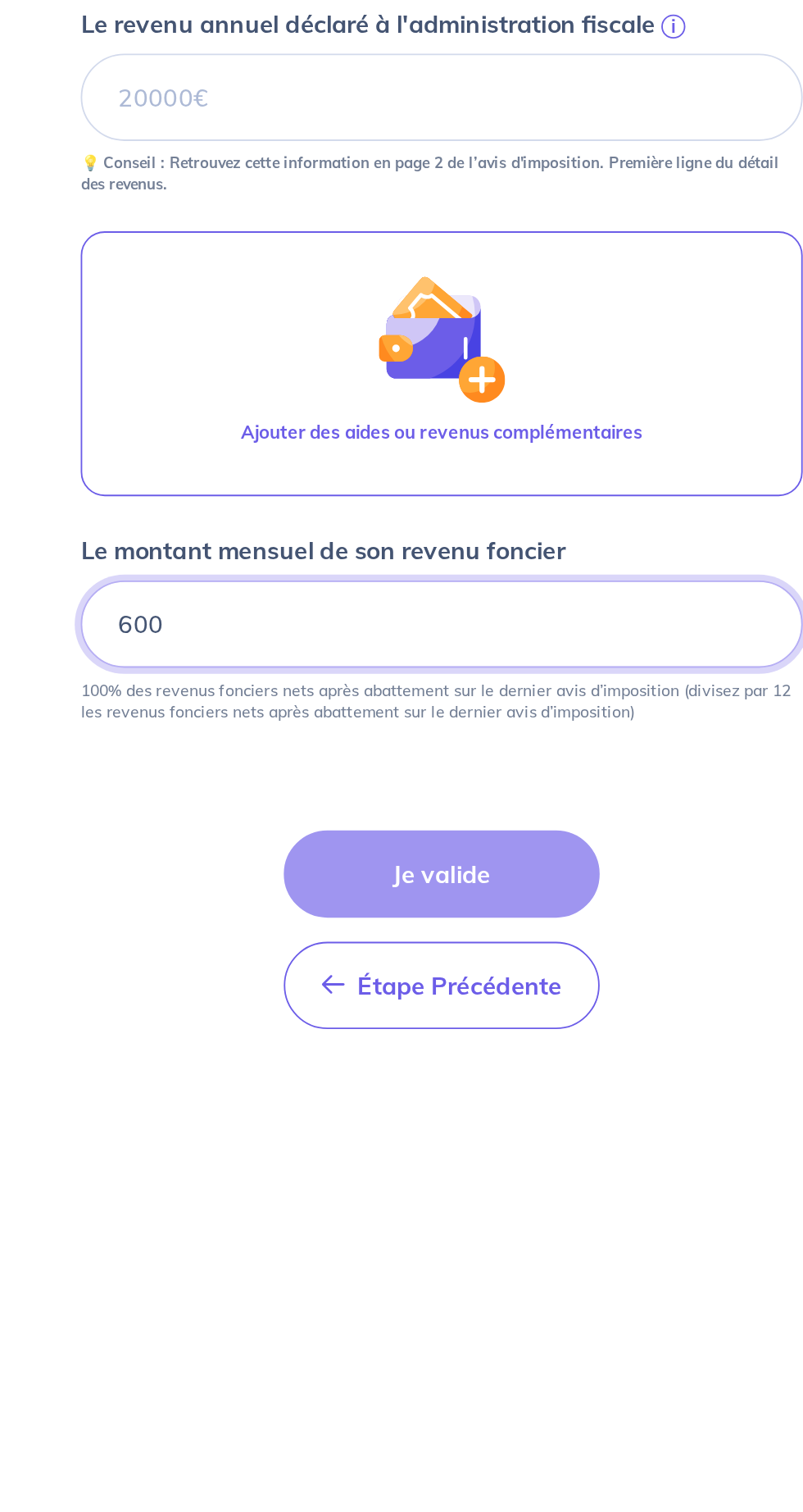
type input "600"
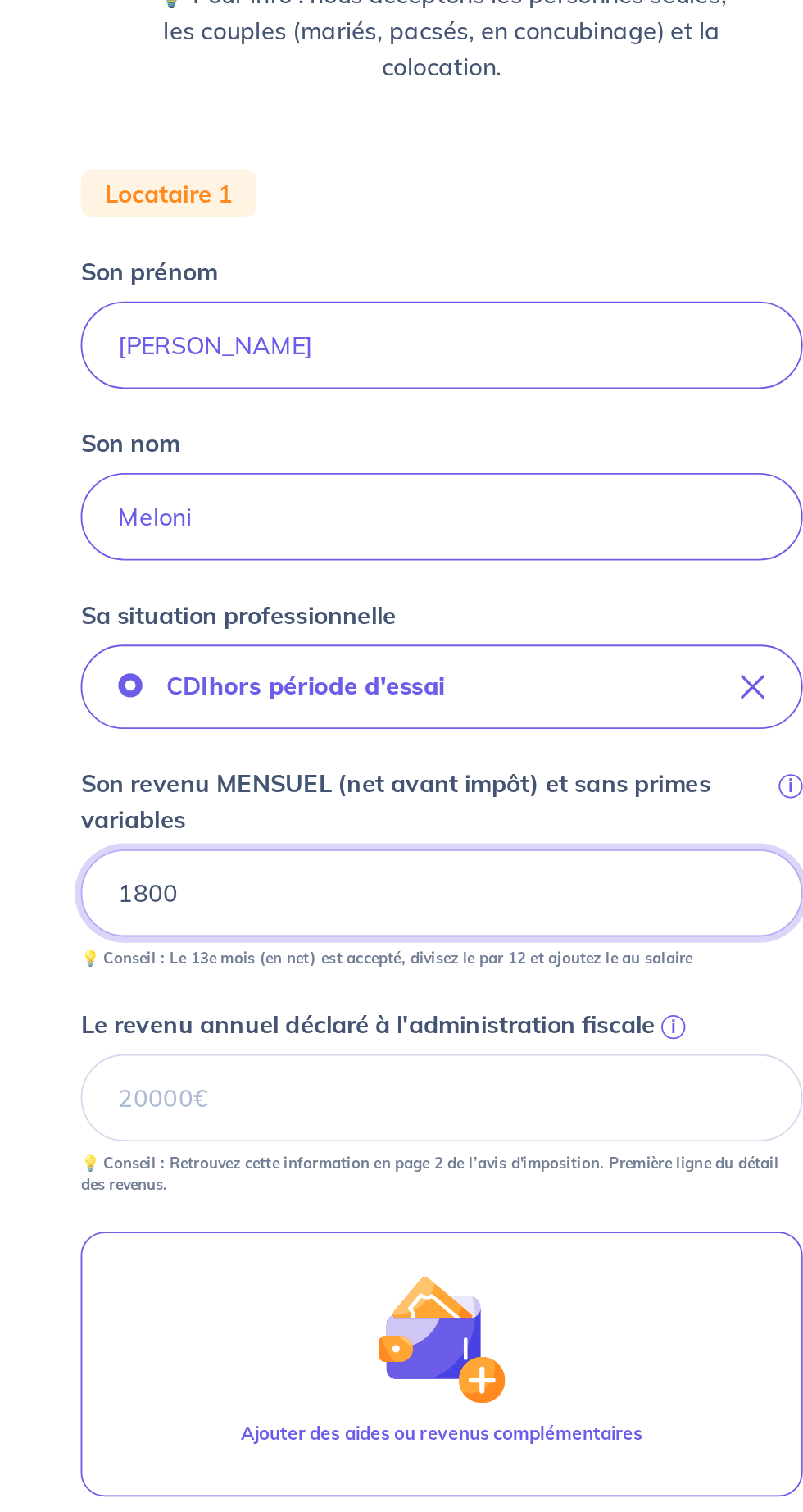
click at [509, 741] on input "1800" at bounding box center [402, 765] width 393 height 48
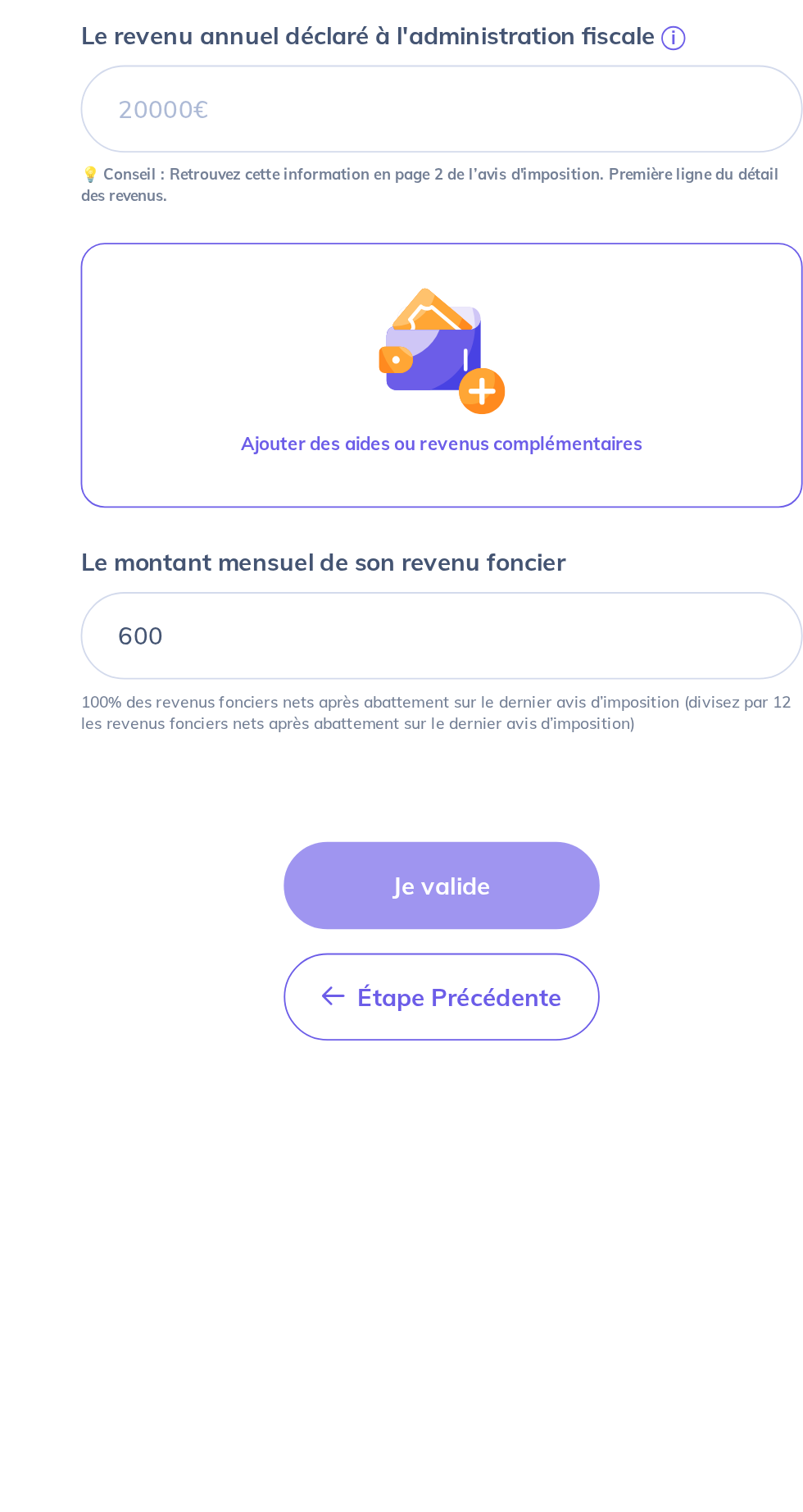
click at [465, 1275] on div "Étape Précédente Précédent Je valide Je valide" at bounding box center [402, 1330] width 172 height 108
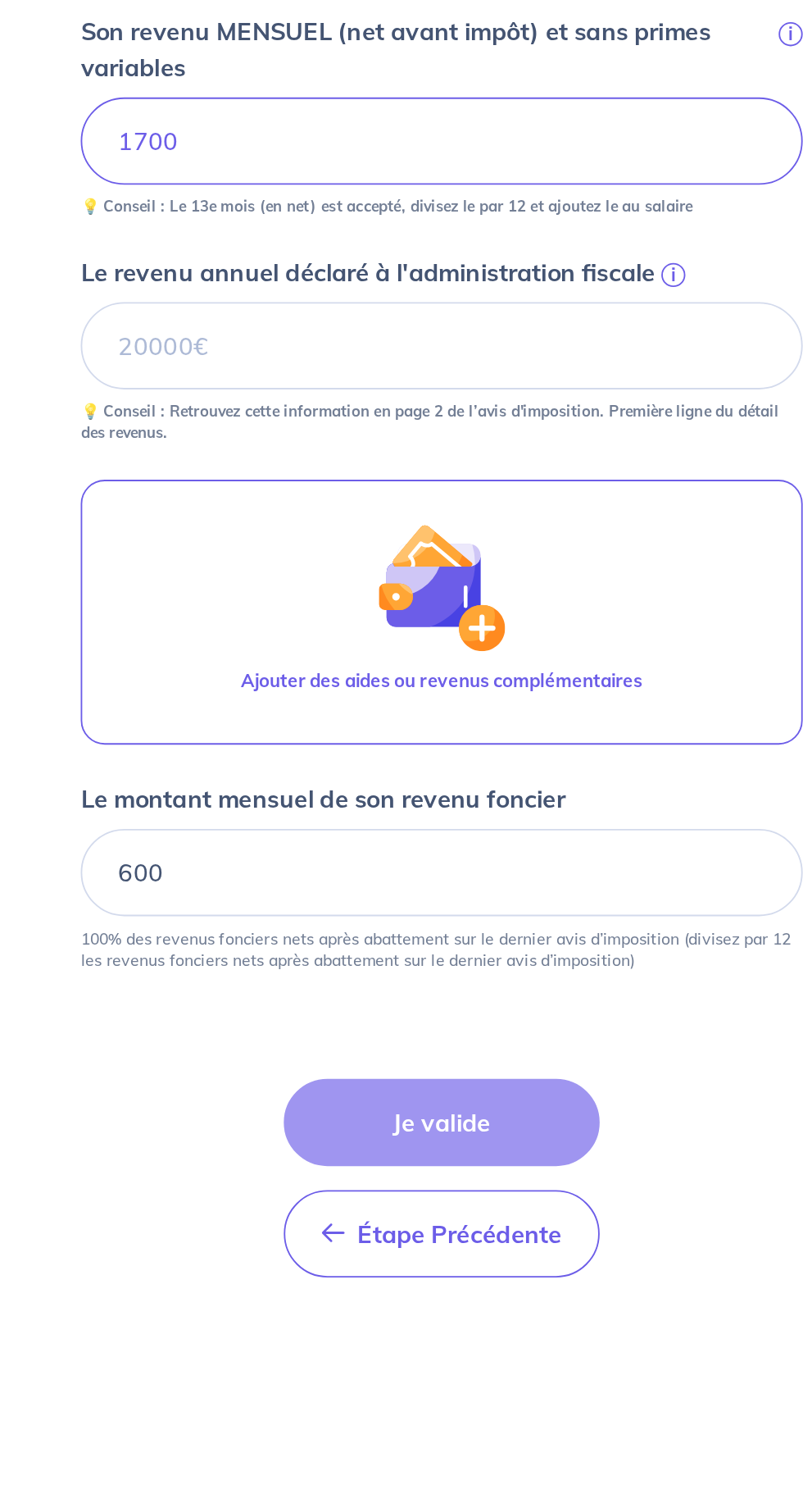
scroll to position [80, 0]
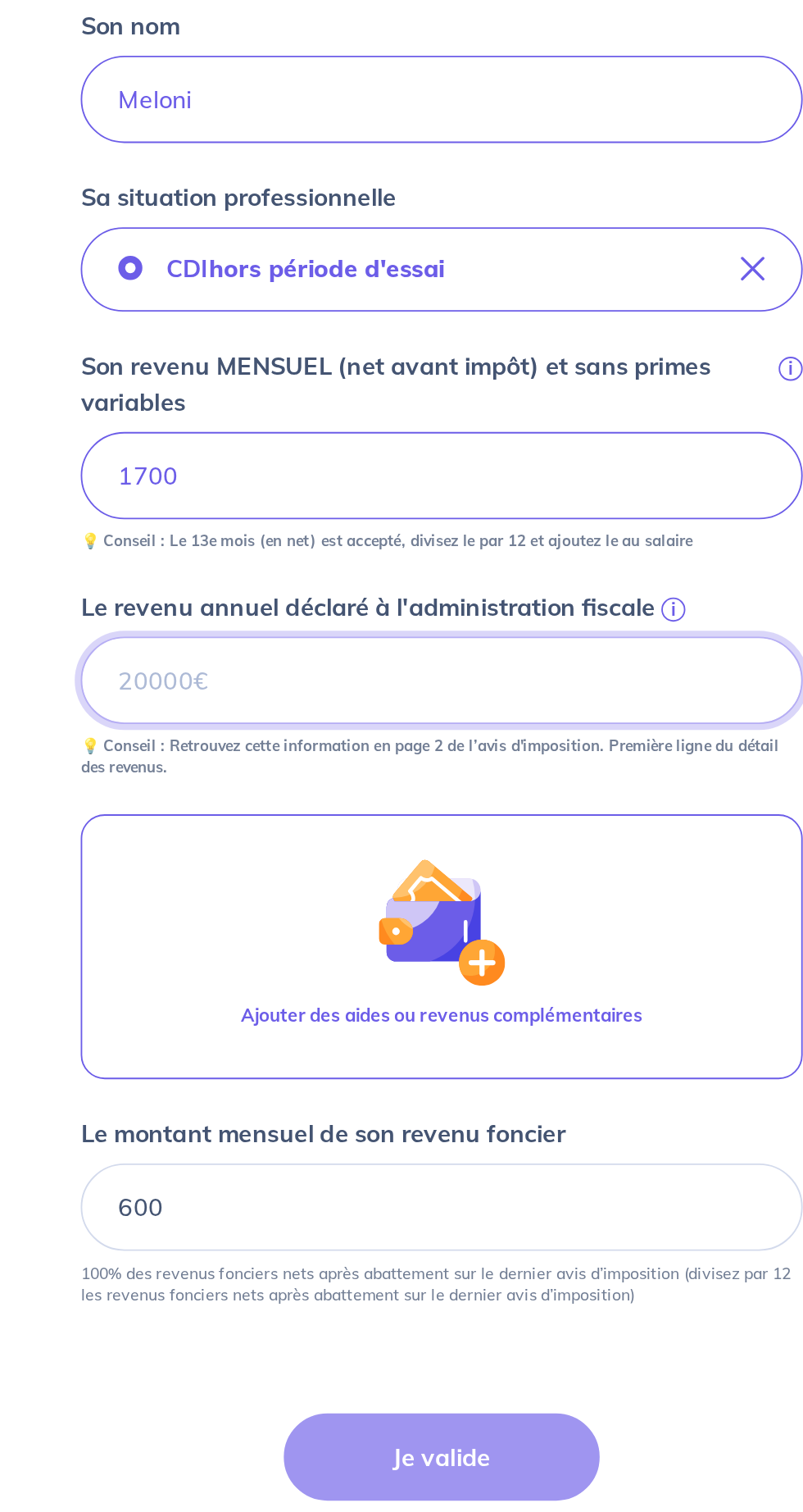
click at [252, 853] on input "Le revenu annuel déclaré à l'administration fiscale i" at bounding box center [402, 876] width 393 height 48
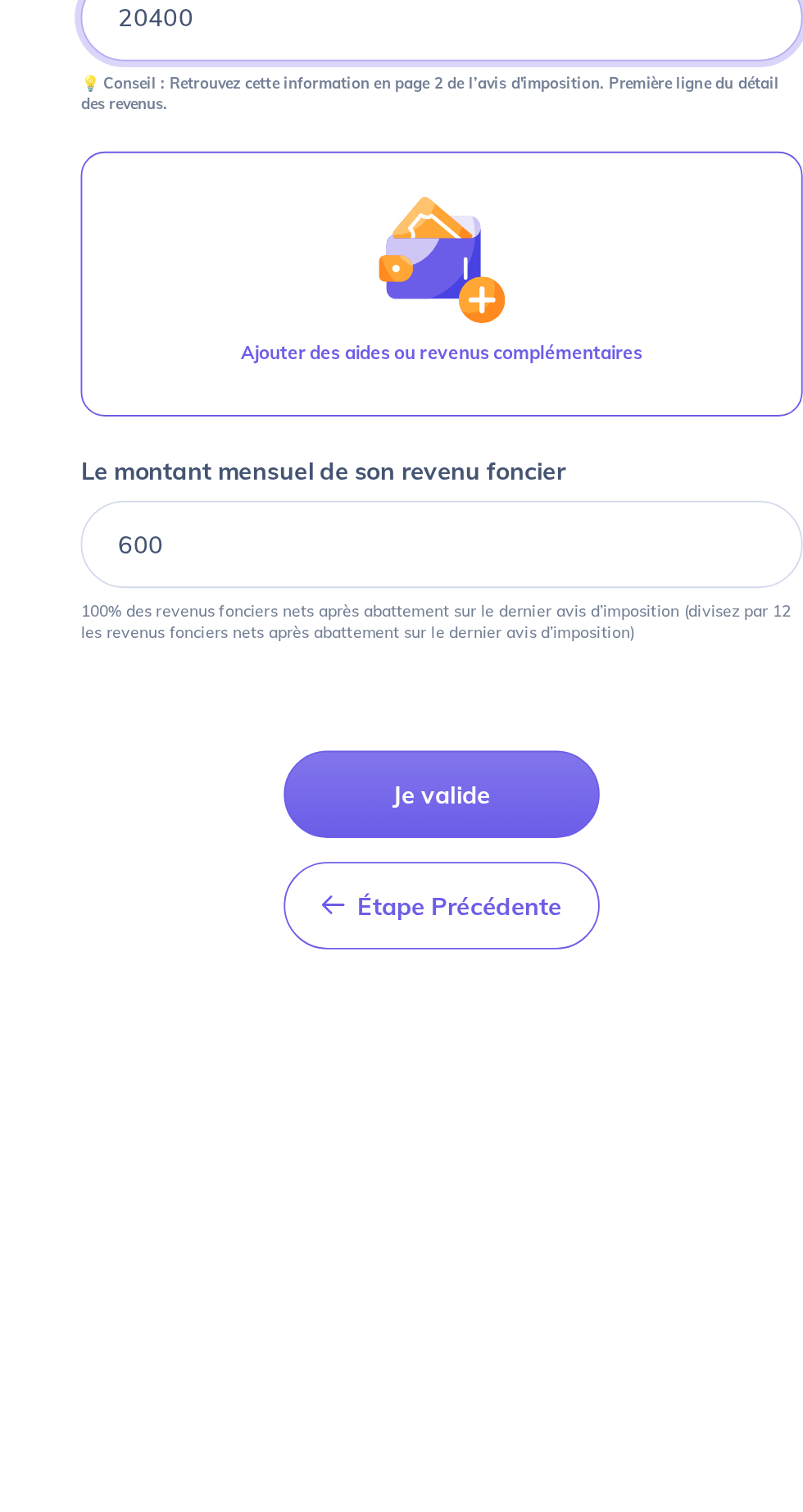
type input "20400"
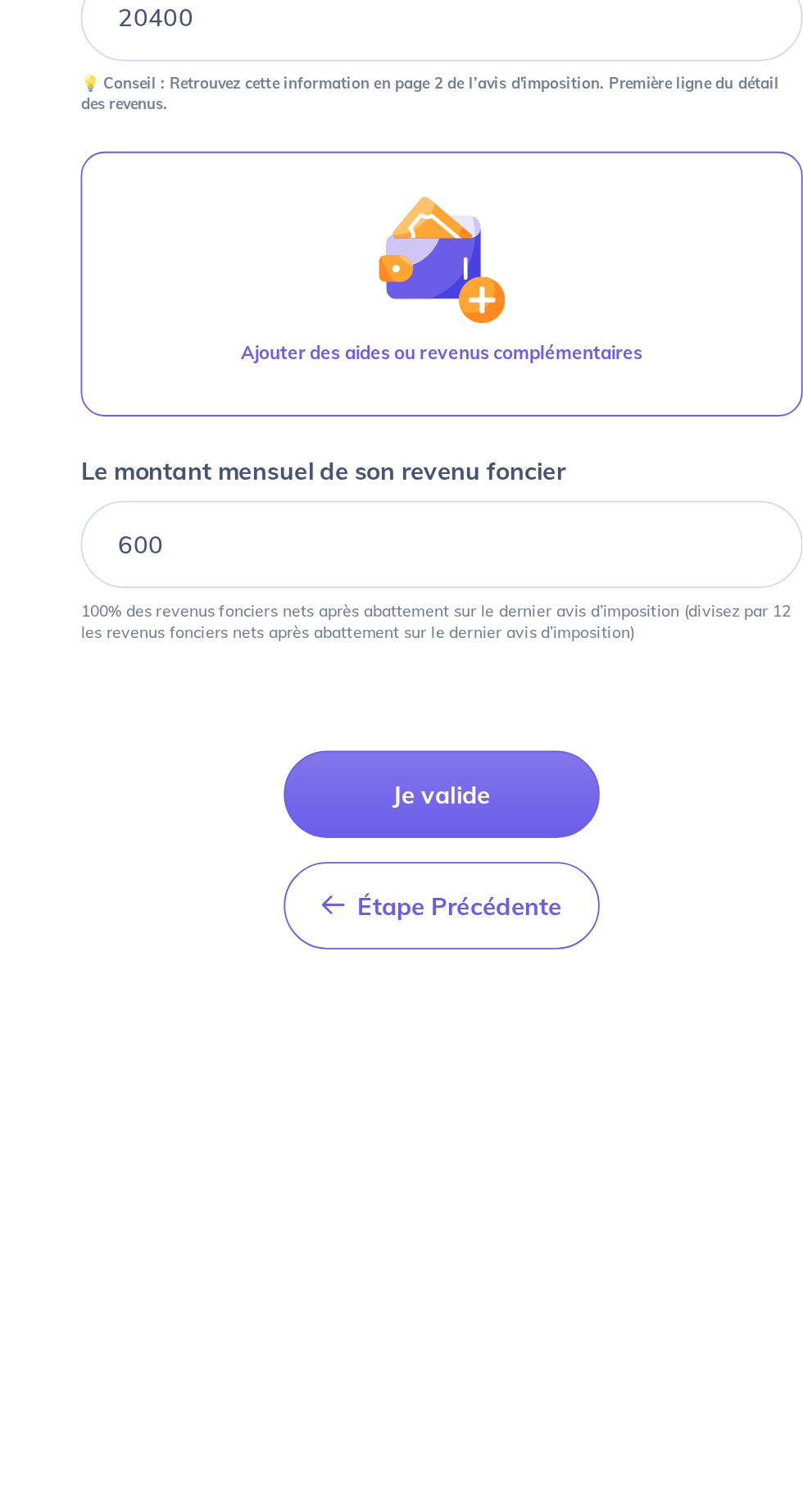
click at [455, 1275] on button "Je valide" at bounding box center [402, 1299] width 172 height 48
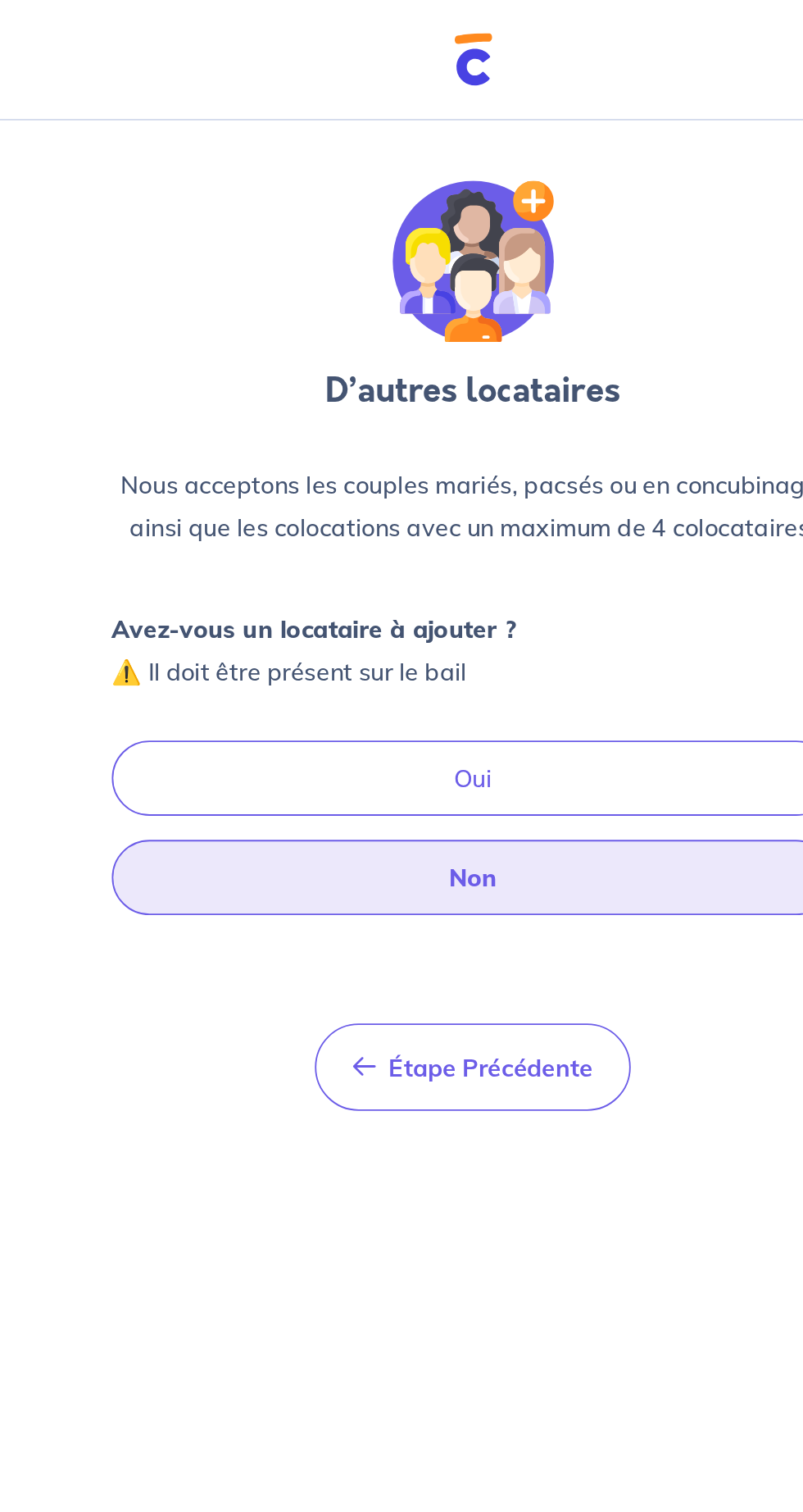
click at [512, 481] on button "Non" at bounding box center [402, 478] width 393 height 41
